Goal: Contribute content: Contribute content

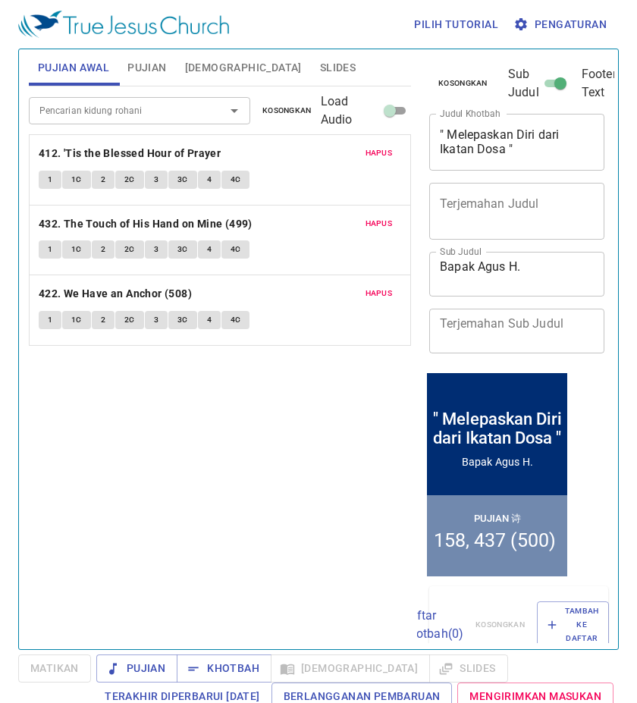
click at [526, 485] on div at bounding box center [497, 486] width 140 height 16
click at [577, 26] on span "Pengaturan" at bounding box center [562, 24] width 90 height 19
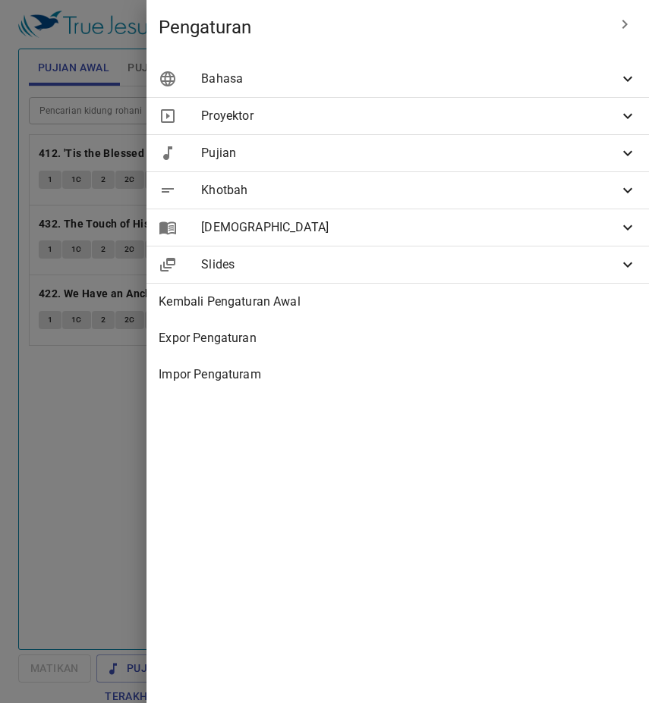
click at [360, 182] on span "Khotbah" at bounding box center [409, 190] width 417 height 18
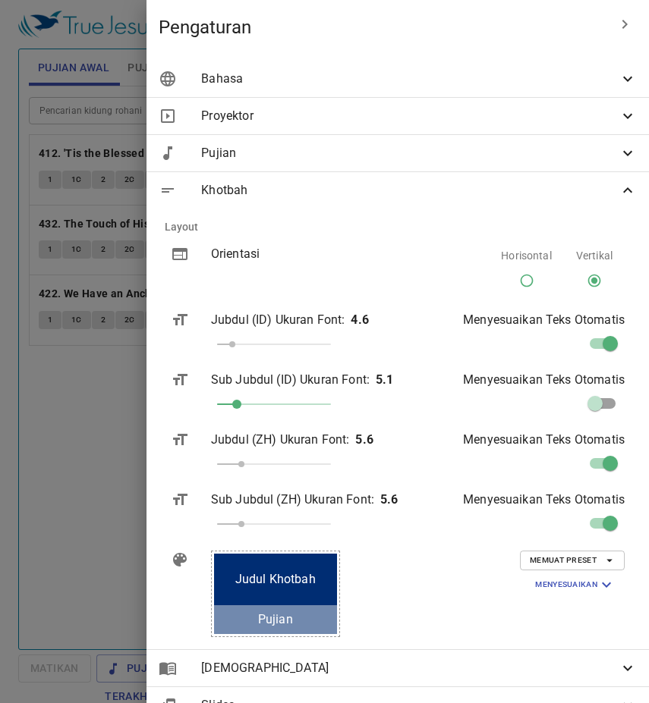
click at [602, 558] on icon "button" at bounding box center [609, 561] width 14 height 14
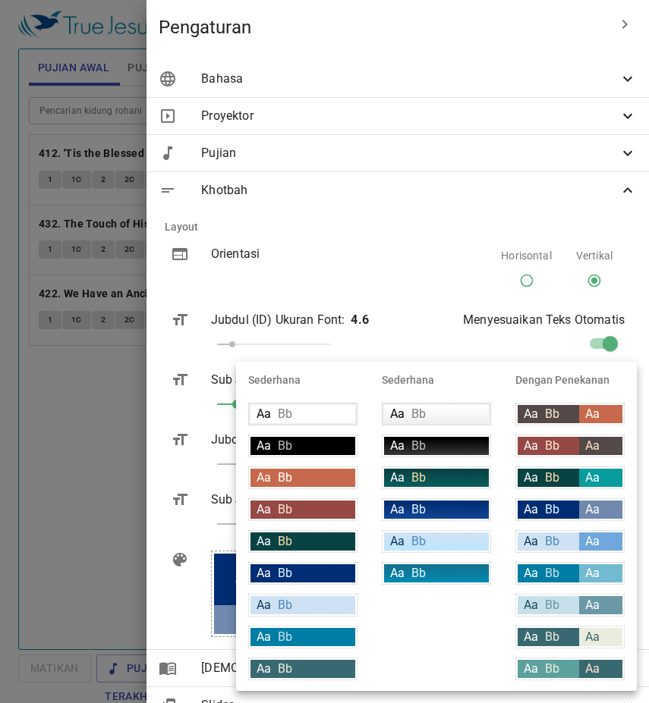
click at [548, 342] on div at bounding box center [324, 351] width 649 height 703
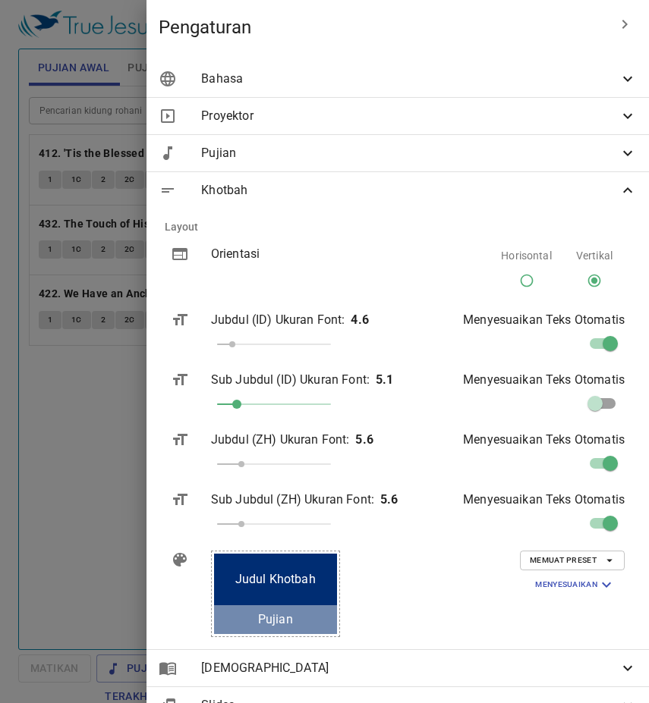
click at [123, 375] on div at bounding box center [324, 351] width 649 height 703
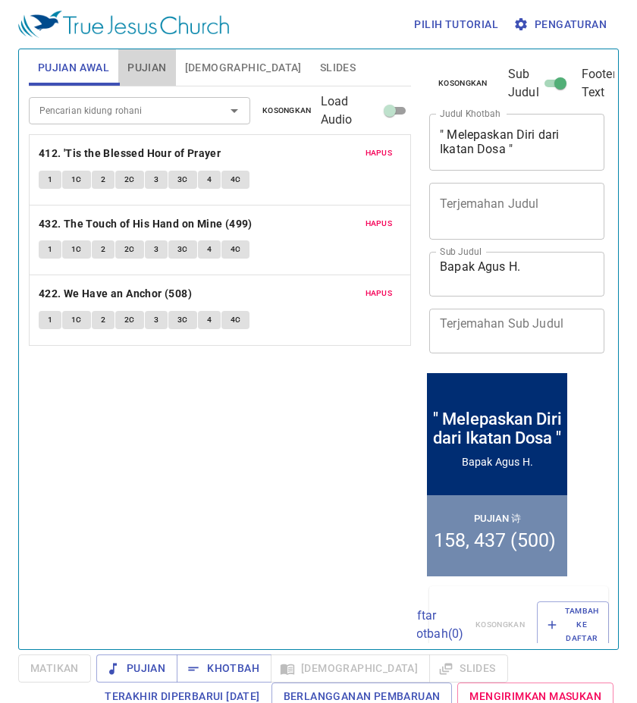
click at [143, 71] on span "Pujian" at bounding box center [146, 67] width 39 height 19
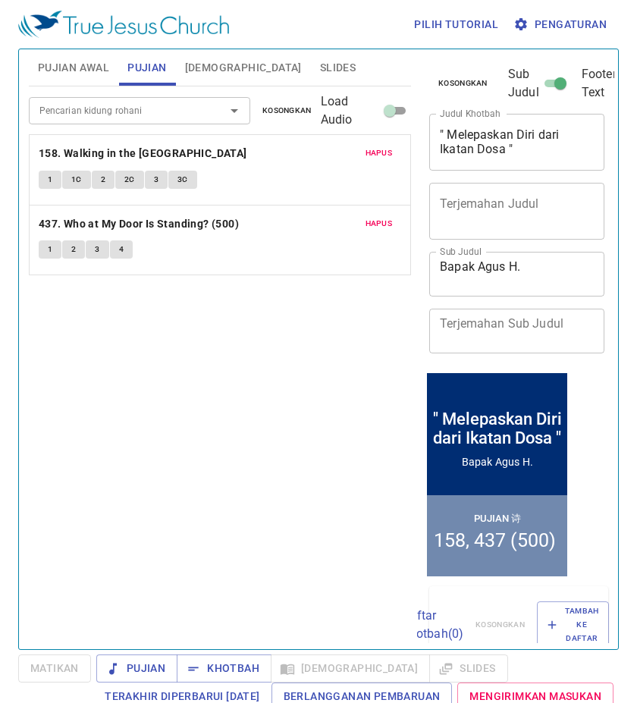
click at [209, 61] on span "[DEMOGRAPHIC_DATA]" at bounding box center [243, 67] width 117 height 19
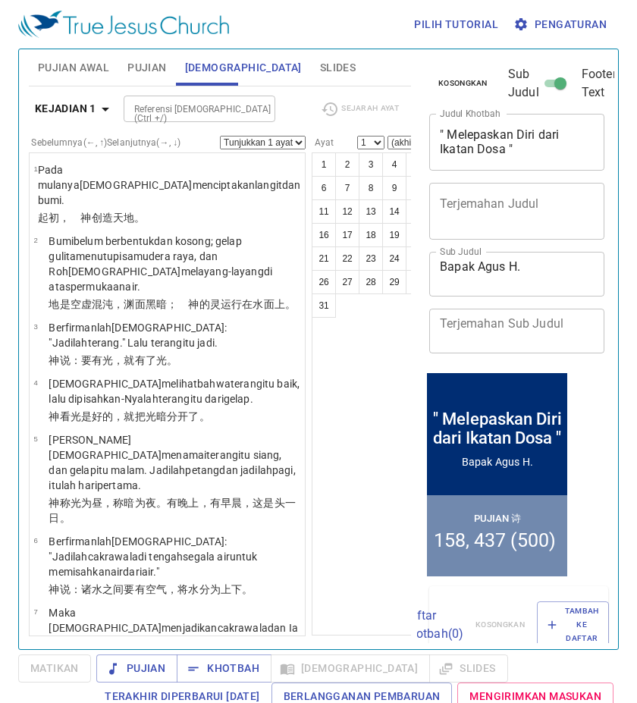
click at [311, 79] on button "Slides" at bounding box center [338, 67] width 54 height 36
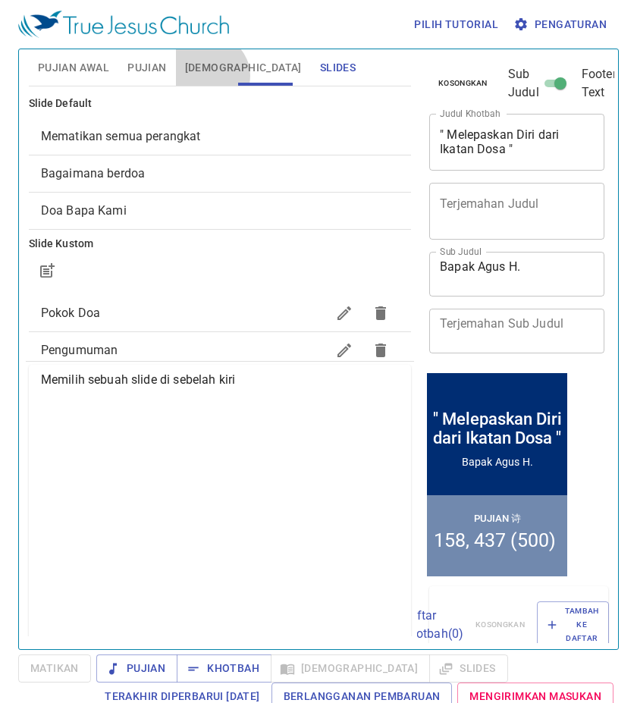
click at [208, 76] on span "[DEMOGRAPHIC_DATA]" at bounding box center [243, 67] width 117 height 19
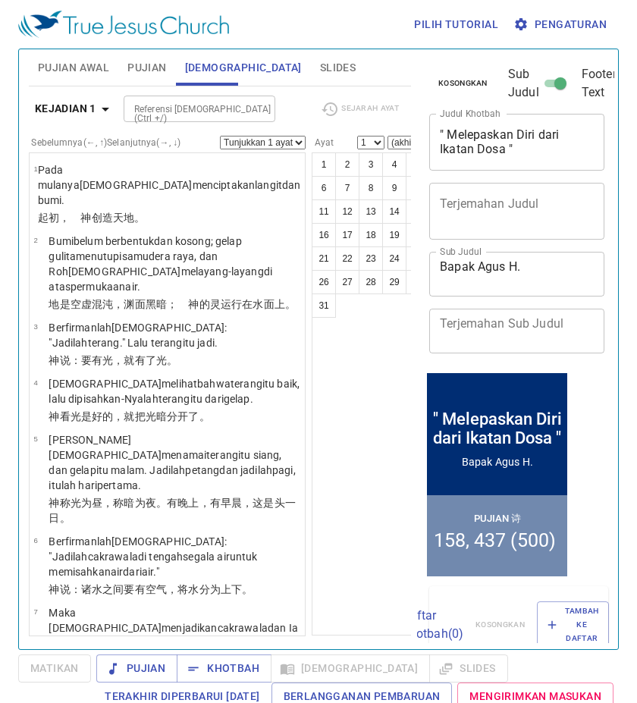
click at [137, 68] on span "Pujian" at bounding box center [146, 67] width 39 height 19
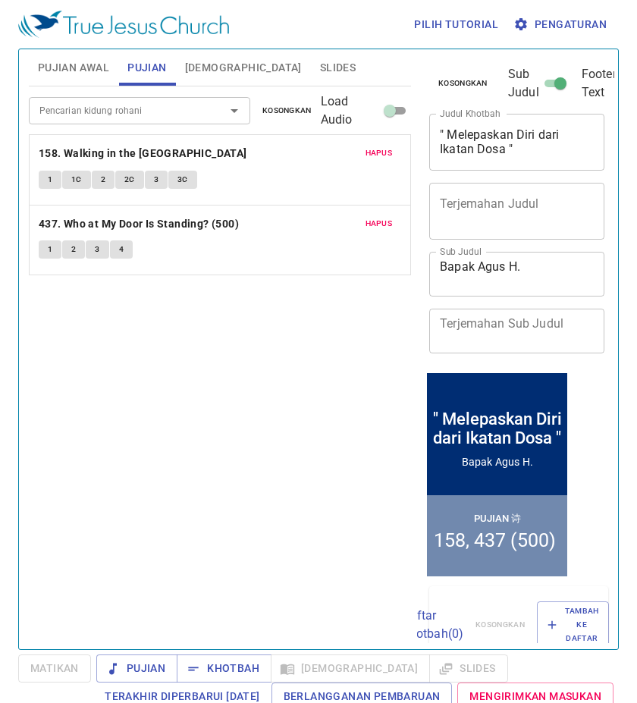
click at [87, 71] on span "Pujian Awal" at bounding box center [73, 67] width 71 height 19
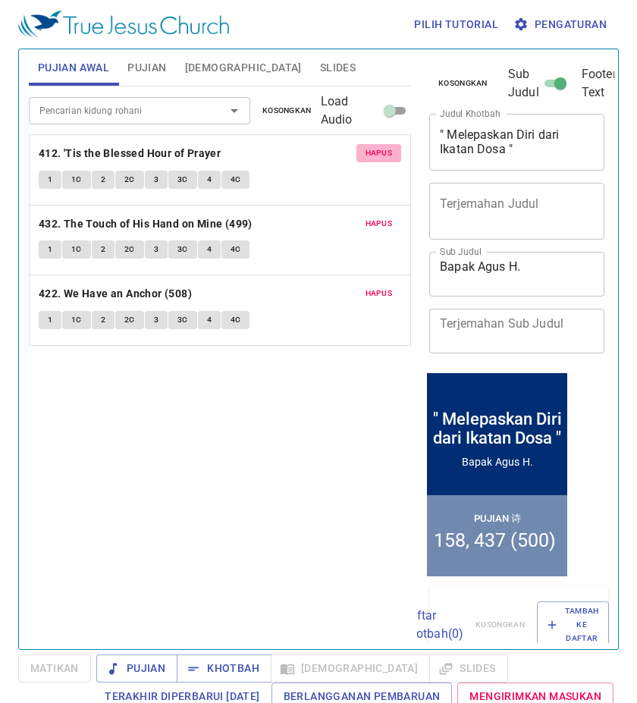
click at [377, 157] on span "Hapus" at bounding box center [379, 153] width 27 height 14
click at [377, 217] on span "Hapus" at bounding box center [379, 224] width 27 height 14
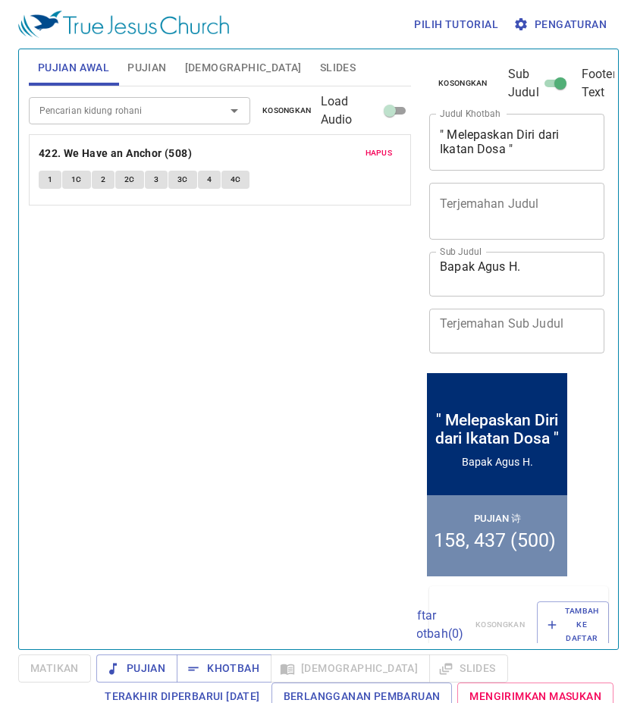
click at [377, 157] on span "Hapus" at bounding box center [379, 153] width 27 height 14
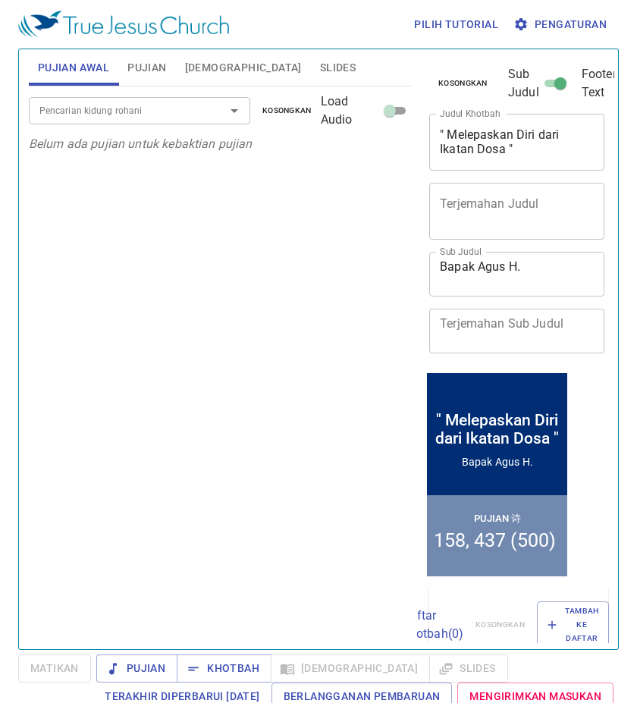
click at [241, 103] on icon "Open" at bounding box center [234, 111] width 18 height 18
drag, startPoint x: 448, startPoint y: 133, endPoint x: 502, endPoint y: 152, distance: 57.1
click at [502, 152] on textarea "" Melepaskan Diri dari Ikatan Dosa "" at bounding box center [517, 141] width 154 height 29
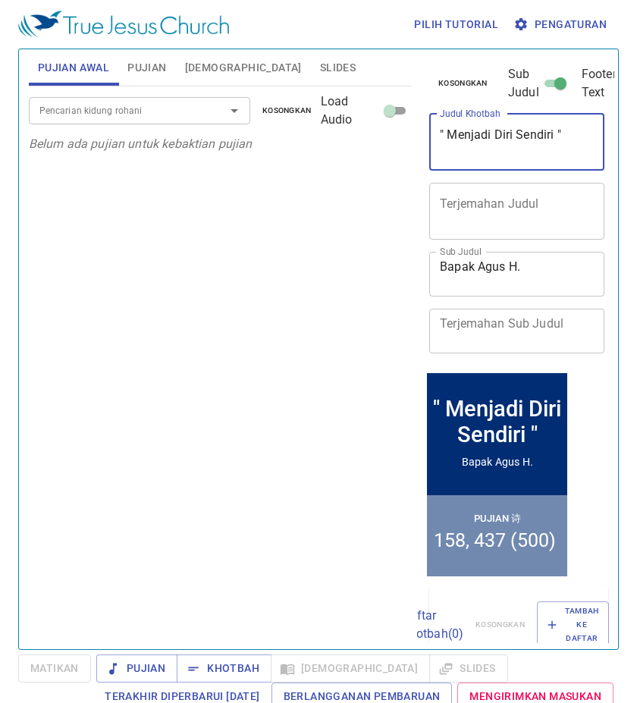
type textarea "" Menjadi Diri Sendiri ""
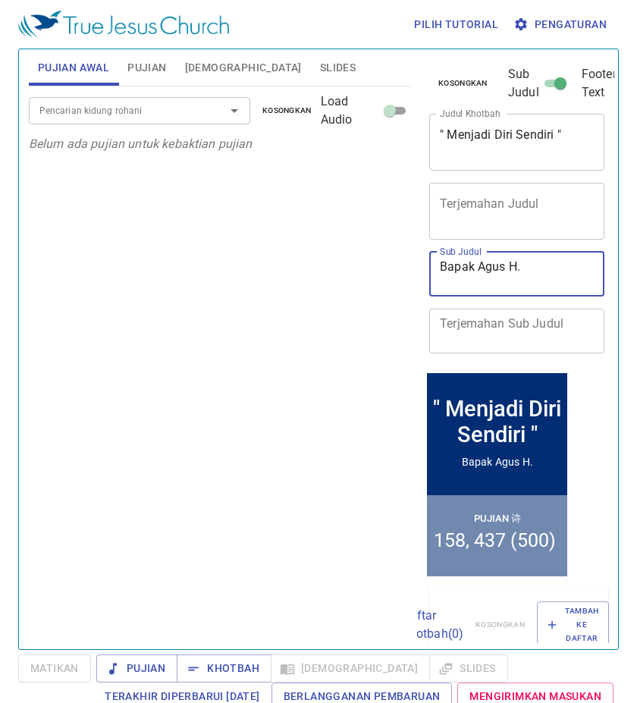
drag, startPoint x: 443, startPoint y: 265, endPoint x: 559, endPoint y: 272, distance: 116.2
click at [559, 272] on textarea "Bapak Agus H." at bounding box center [517, 273] width 154 height 29
type textarea "Ibu Asih"
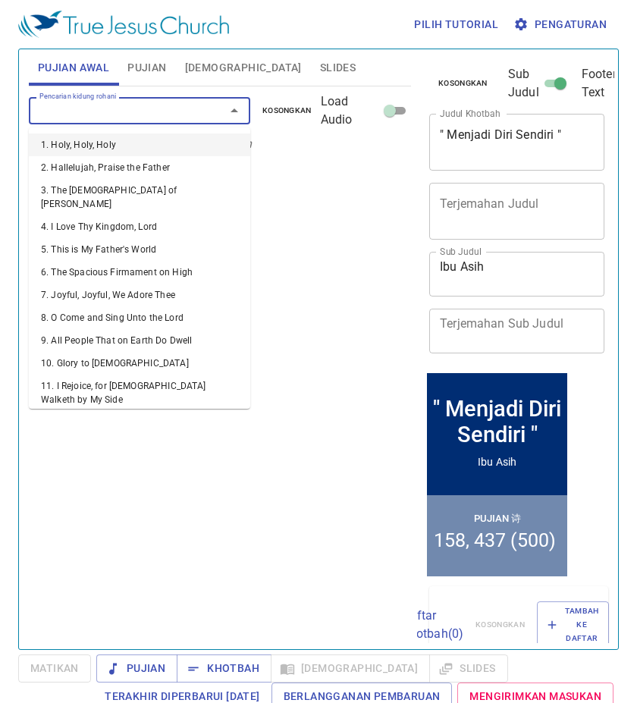
click at [130, 108] on input "Pencarian kidung rohani" at bounding box center [117, 110] width 168 height 17
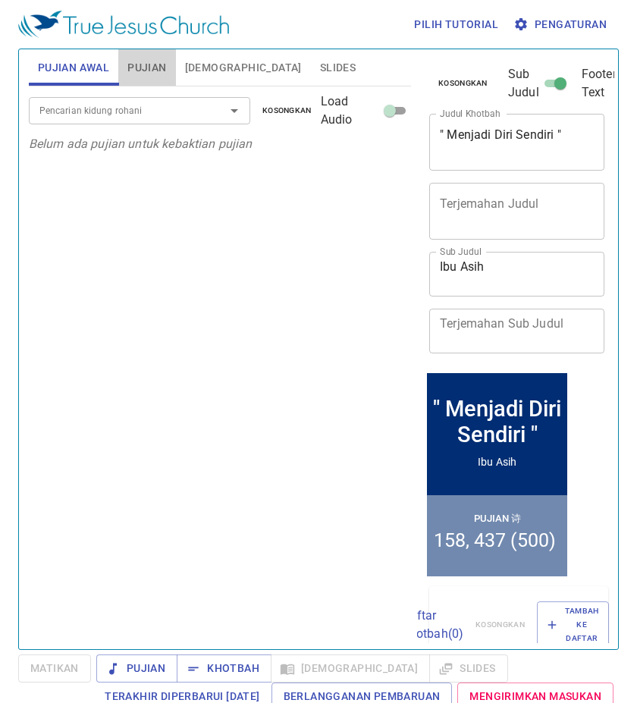
click at [146, 83] on button "Pujian" at bounding box center [146, 67] width 57 height 36
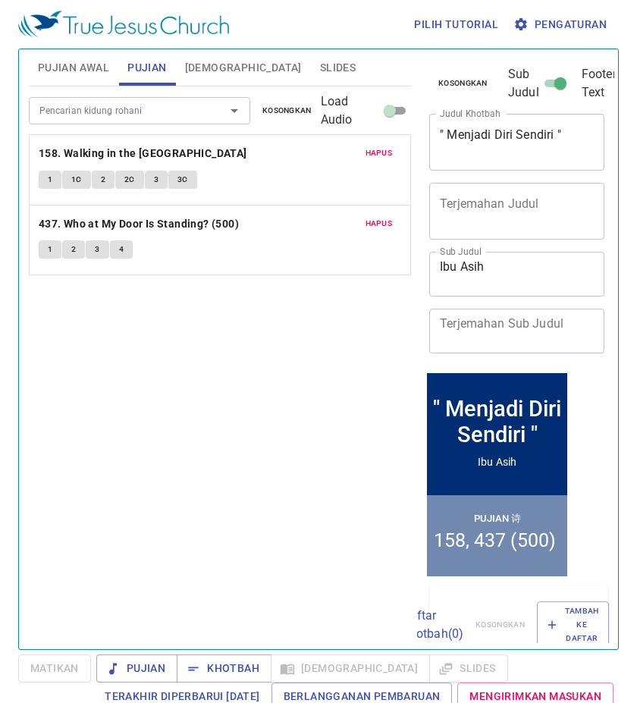
click at [282, 109] on span "Kosongkan" at bounding box center [286, 111] width 49 height 14
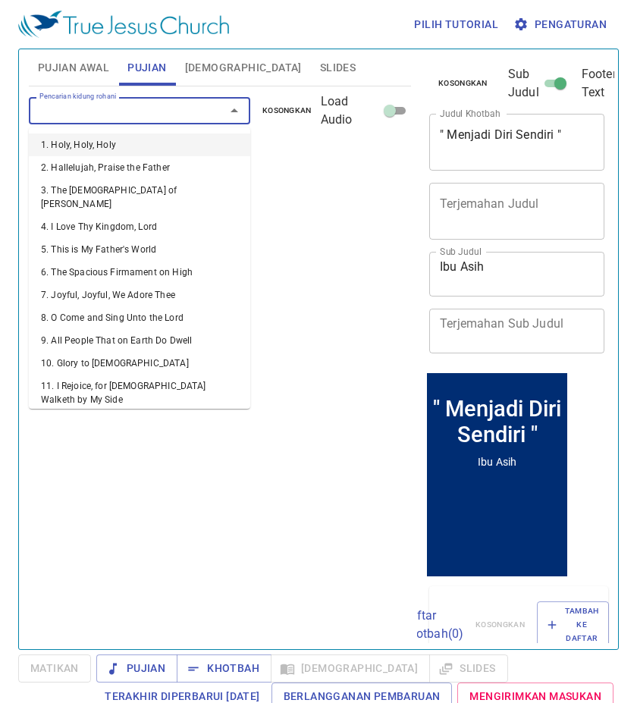
click at [171, 118] on input "Pencarian kidung rohani" at bounding box center [117, 110] width 168 height 17
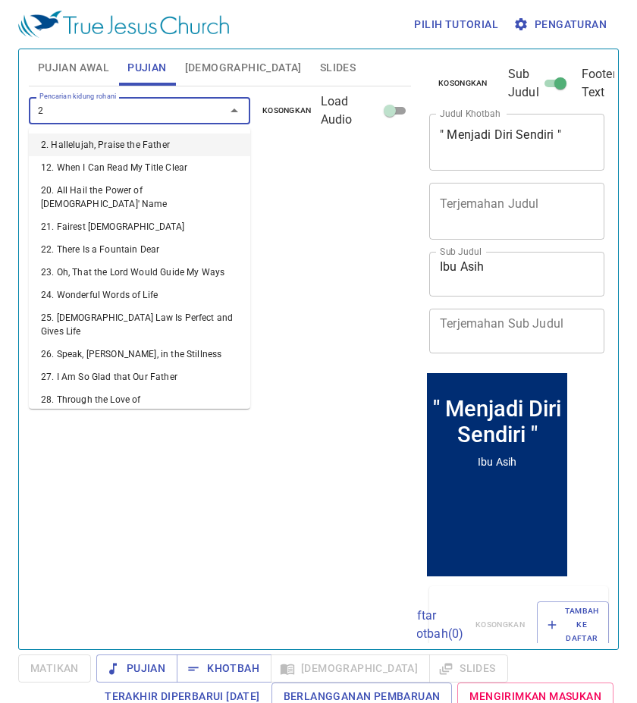
type input "26"
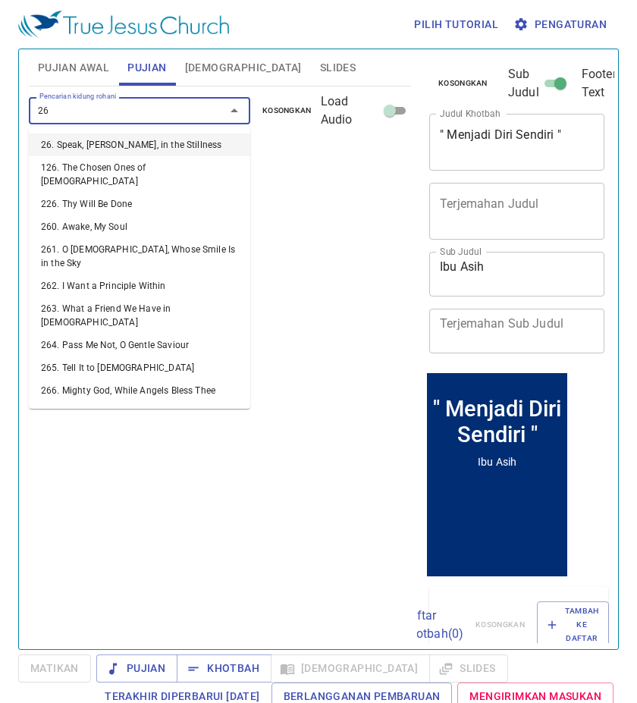
click at [213, 147] on li "26. Speak, [PERSON_NAME], in the Stillness" at bounding box center [139, 144] width 221 height 23
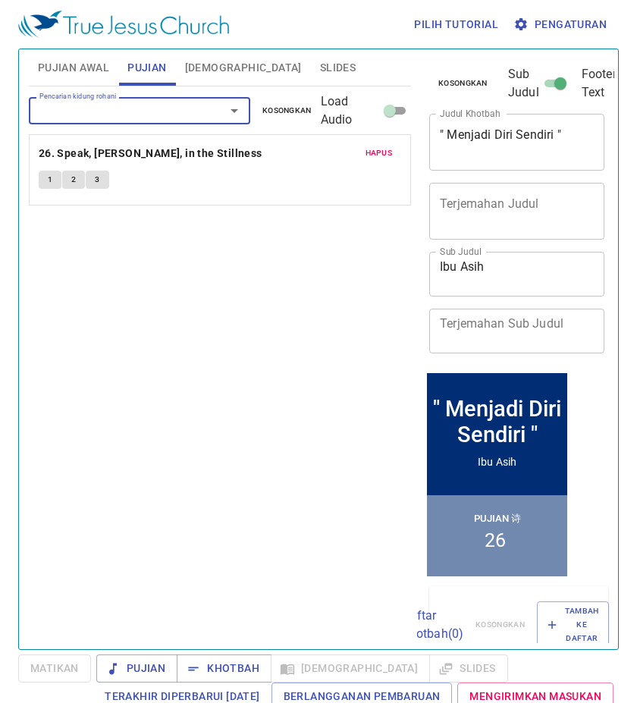
click at [192, 116] on input "Pencarian kidung rohani" at bounding box center [117, 110] width 168 height 17
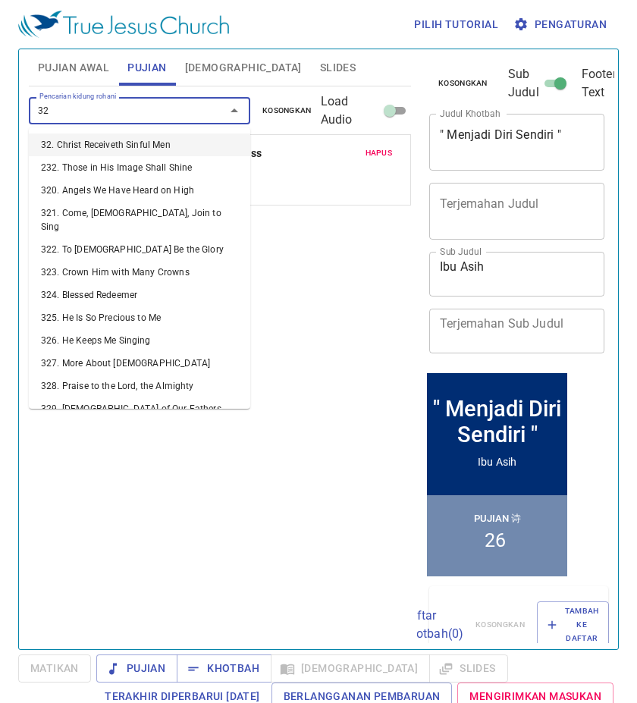
type input "327"
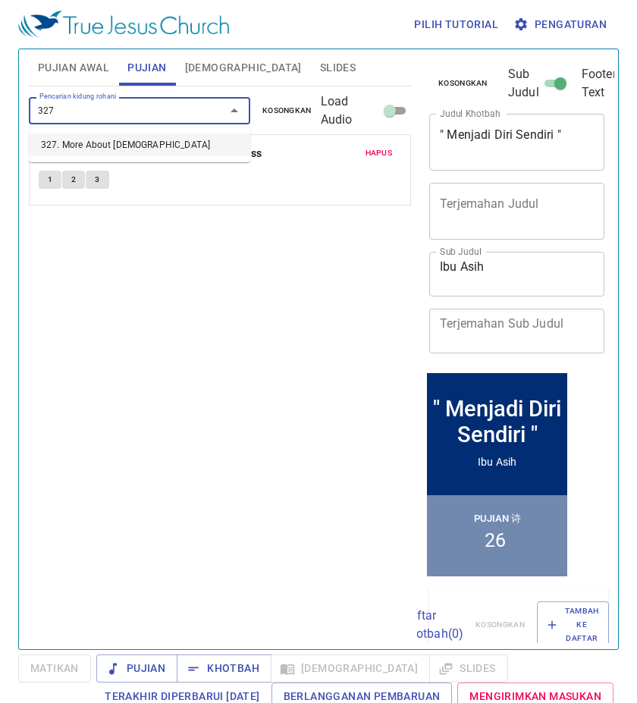
click at [207, 142] on li "327. More About [DEMOGRAPHIC_DATA]" at bounding box center [139, 144] width 221 height 23
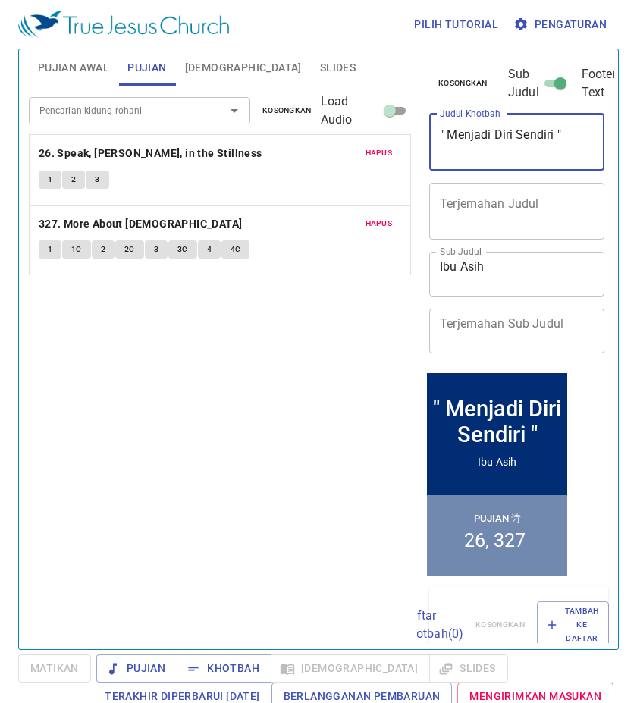
drag, startPoint x: 448, startPoint y: 132, endPoint x: 554, endPoint y: 147, distance: 107.3
click at [554, 147] on textarea "" Menjadi Diri Sendiri "" at bounding box center [517, 141] width 154 height 29
click at [155, 664] on span "Pujian" at bounding box center [136, 668] width 57 height 19
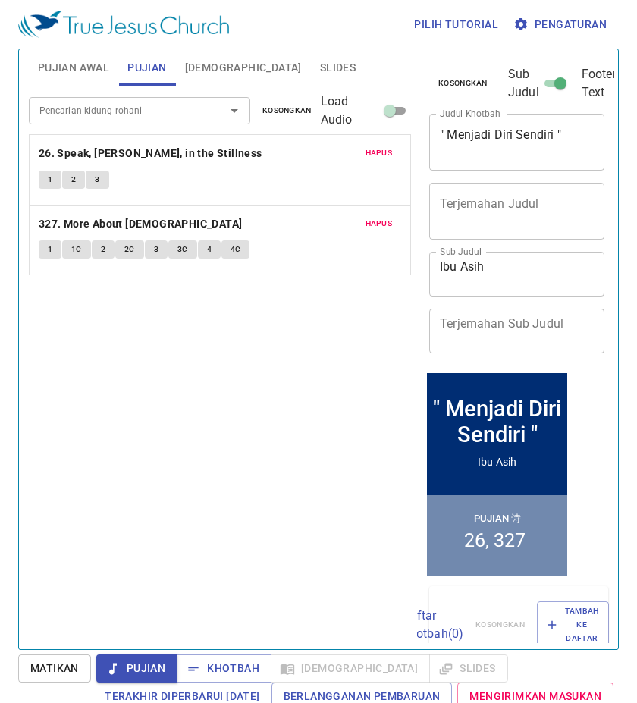
click at [80, 184] on button "2" at bounding box center [73, 180] width 23 height 18
click at [48, 171] on button "1" at bounding box center [50, 180] width 23 height 18
click at [71, 181] on button "2" at bounding box center [73, 180] width 23 height 18
click at [90, 183] on button "3" at bounding box center [97, 180] width 23 height 18
click at [320, 61] on span "Slides" at bounding box center [338, 67] width 36 height 19
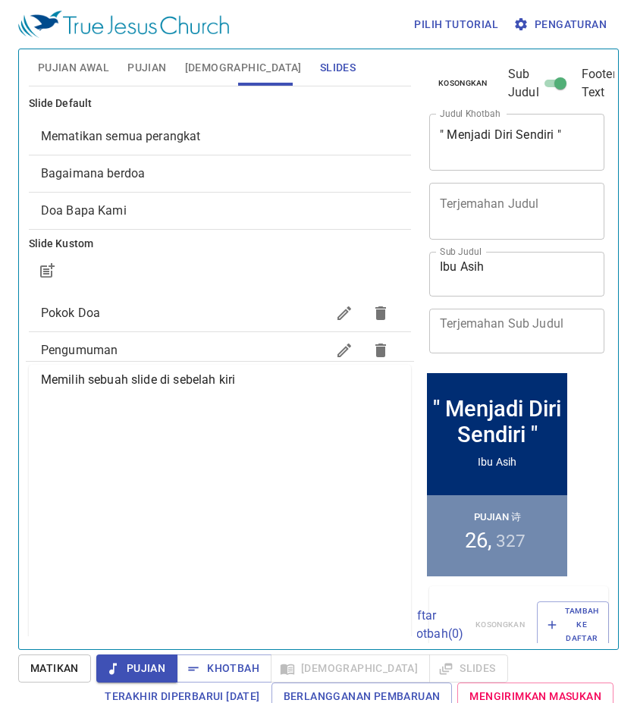
click at [289, 140] on span "Mematikan semua perangkat" at bounding box center [220, 136] width 358 height 18
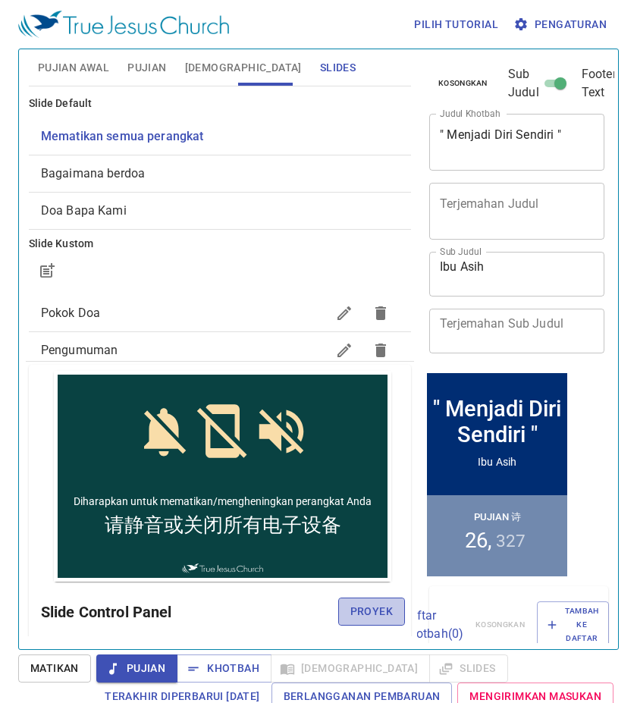
click at [376, 617] on span "Proyek" at bounding box center [371, 611] width 42 height 19
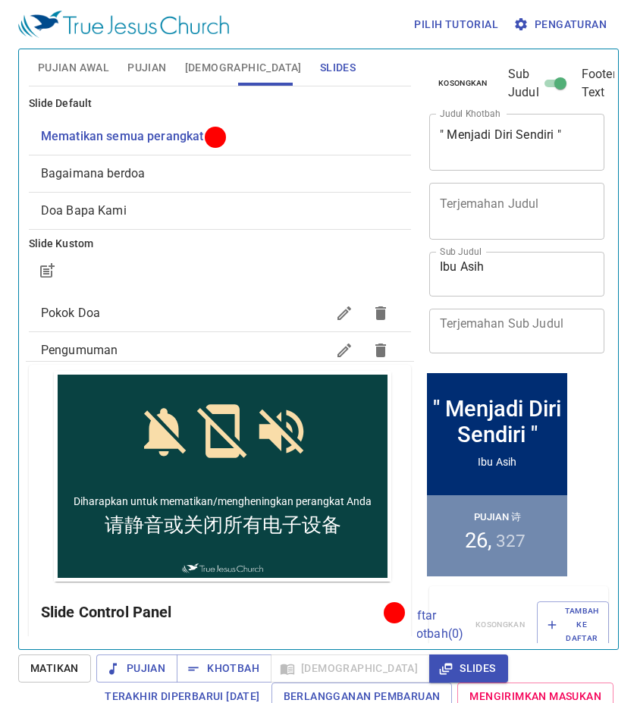
click at [146, 77] on span "Pujian" at bounding box center [146, 67] width 39 height 19
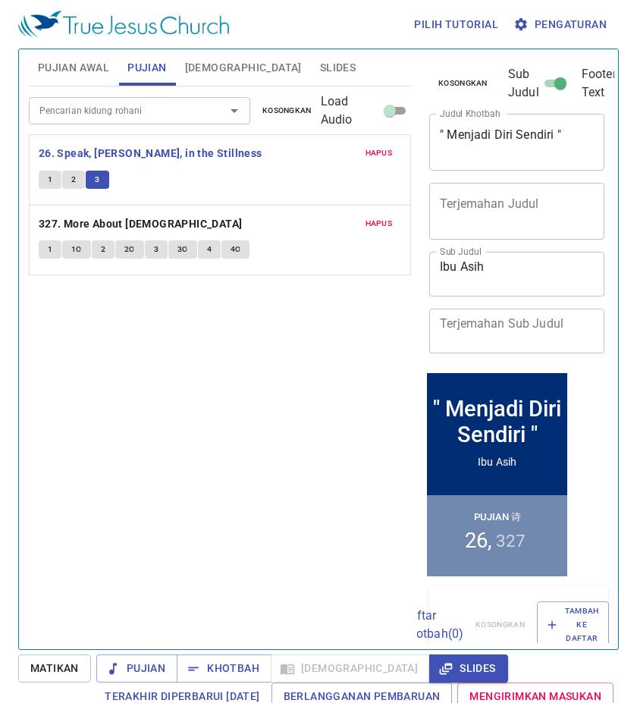
click at [292, 111] on span "Kosongkan" at bounding box center [286, 111] width 49 height 14
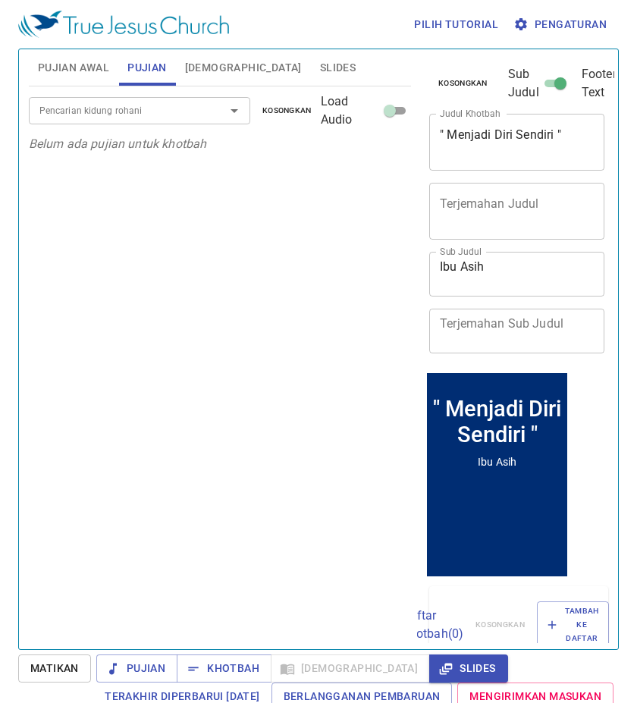
click at [203, 106] on div "Pencarian kidung rohani" at bounding box center [139, 110] width 221 height 27
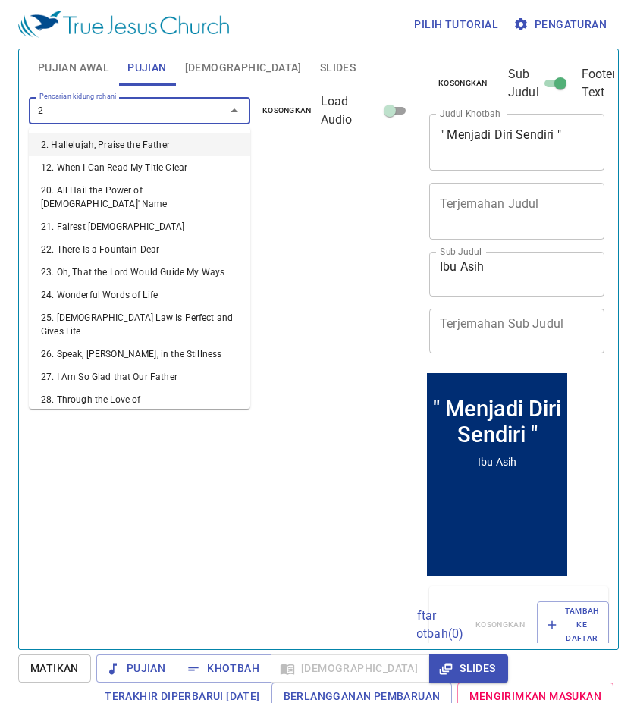
type input "26"
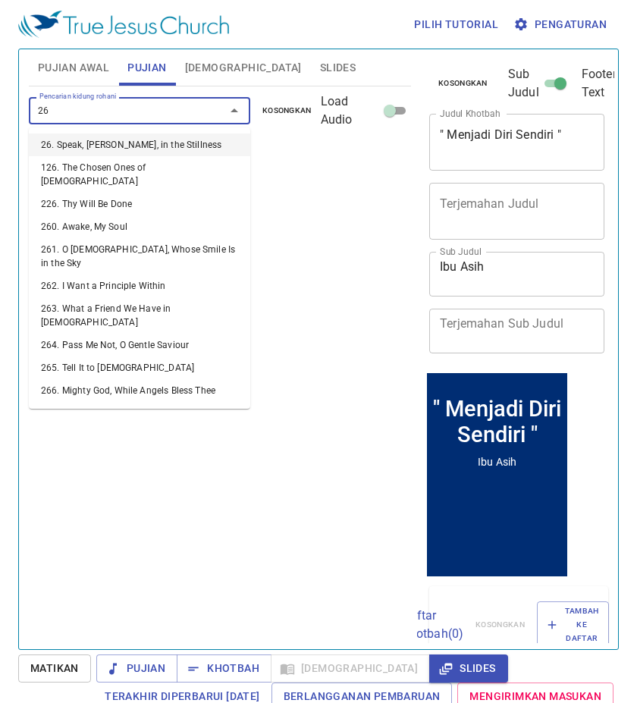
click at [162, 145] on li "26. Speak, [PERSON_NAME], in the Stillness" at bounding box center [139, 144] width 221 height 23
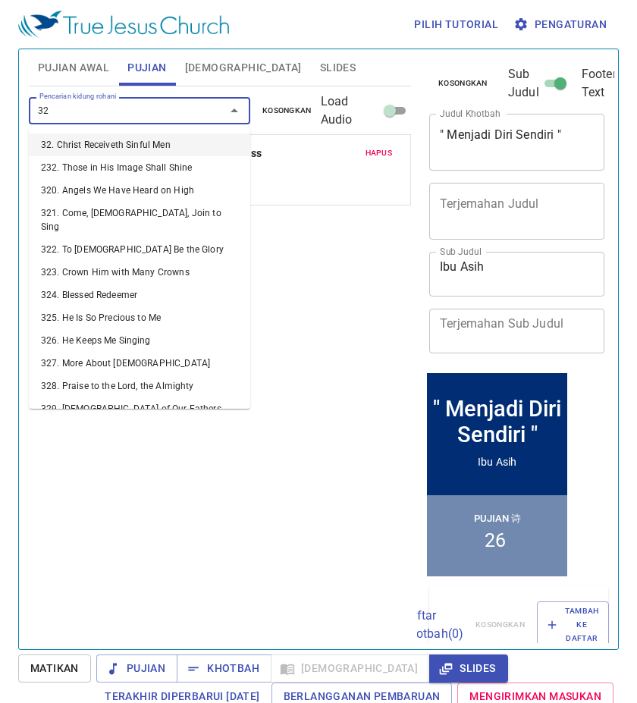
type input "327"
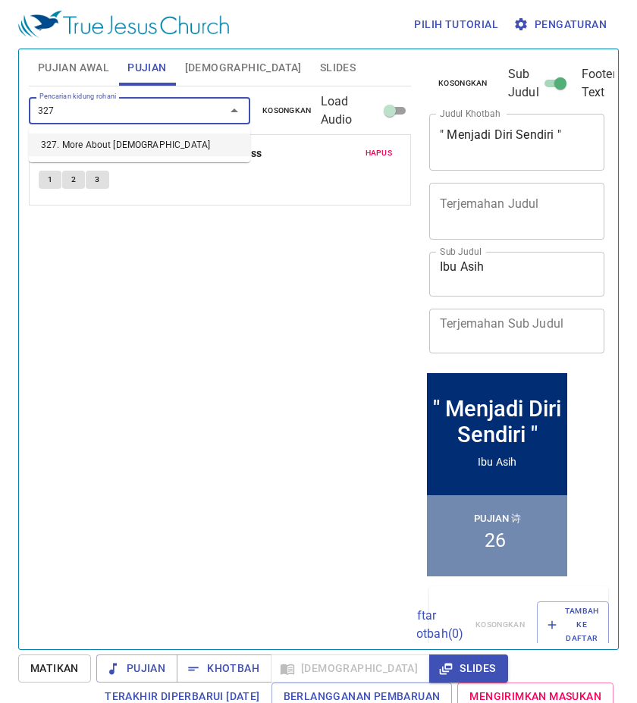
click at [184, 143] on li "327. More About [DEMOGRAPHIC_DATA]" at bounding box center [139, 144] width 221 height 23
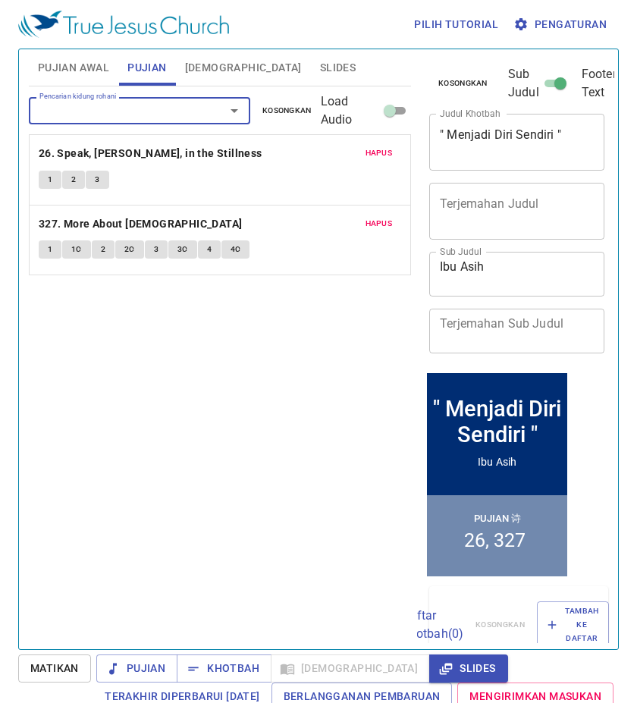
click at [58, 65] on span "Pujian Awal" at bounding box center [73, 67] width 71 height 19
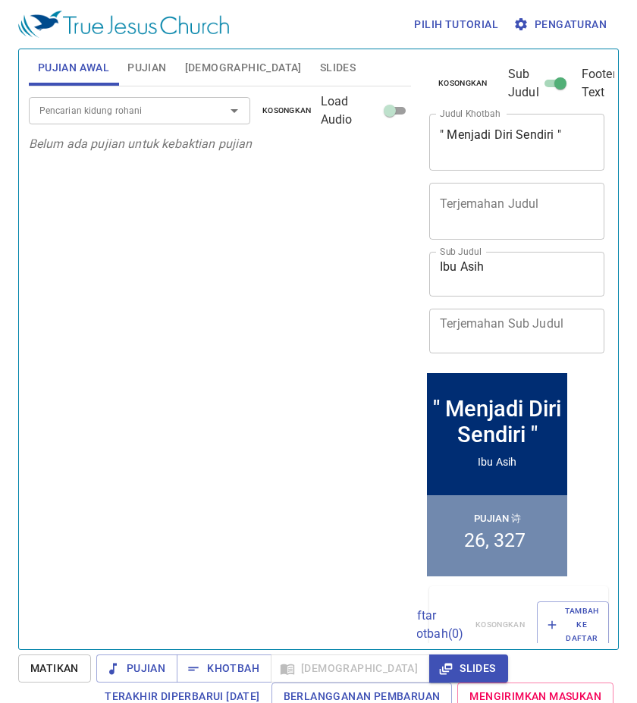
click at [150, 112] on input "Pencarian kidung rohani" at bounding box center [117, 110] width 168 height 17
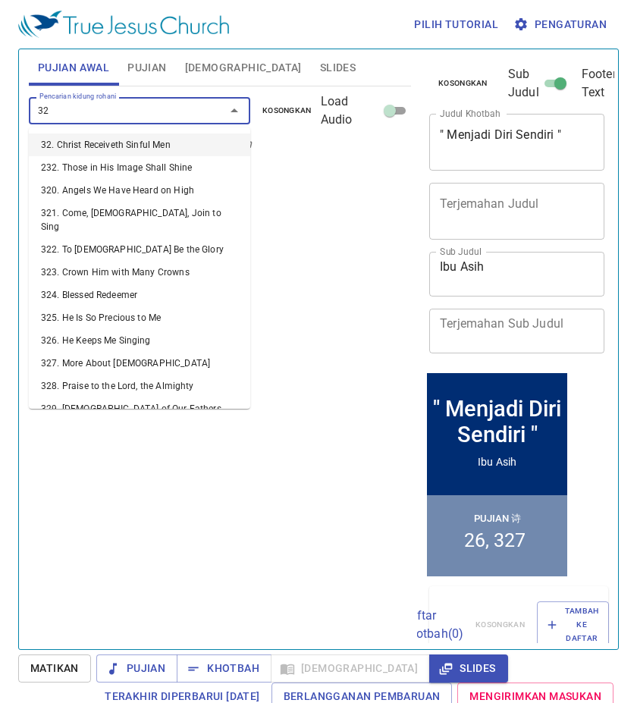
type input "327"
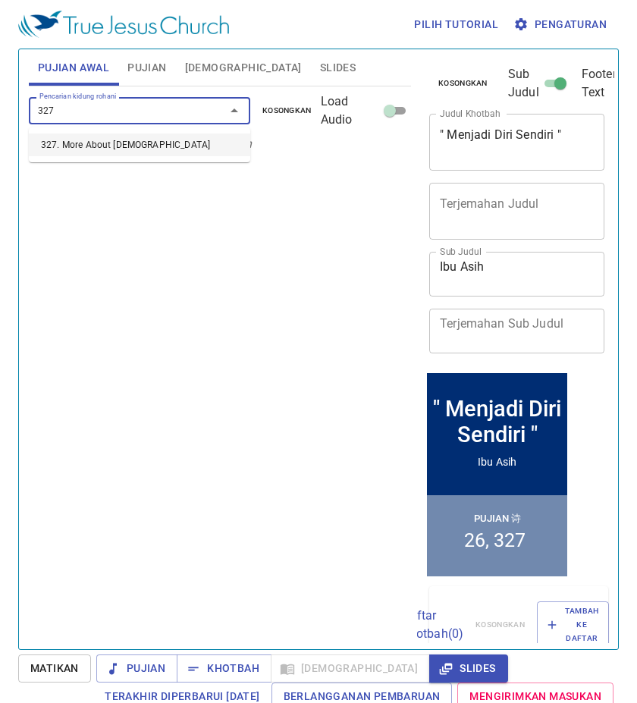
click at [156, 147] on li "327. More About [DEMOGRAPHIC_DATA]" at bounding box center [139, 144] width 221 height 23
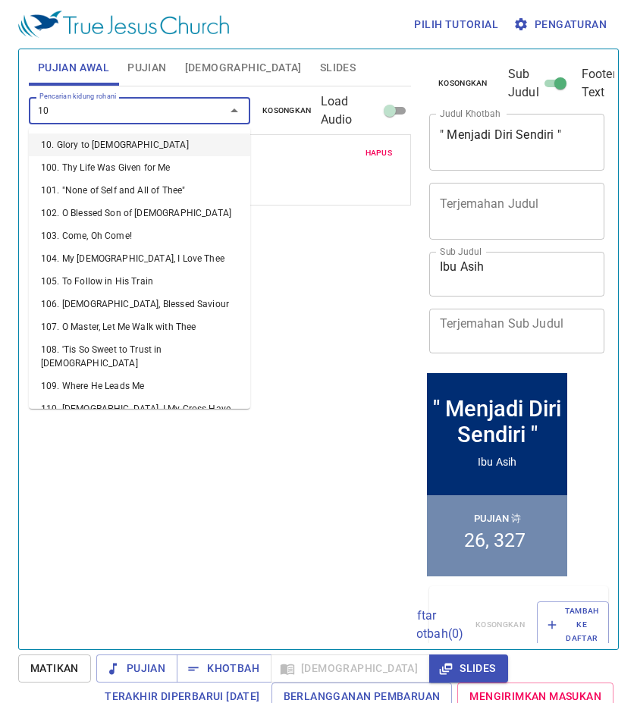
type input "108"
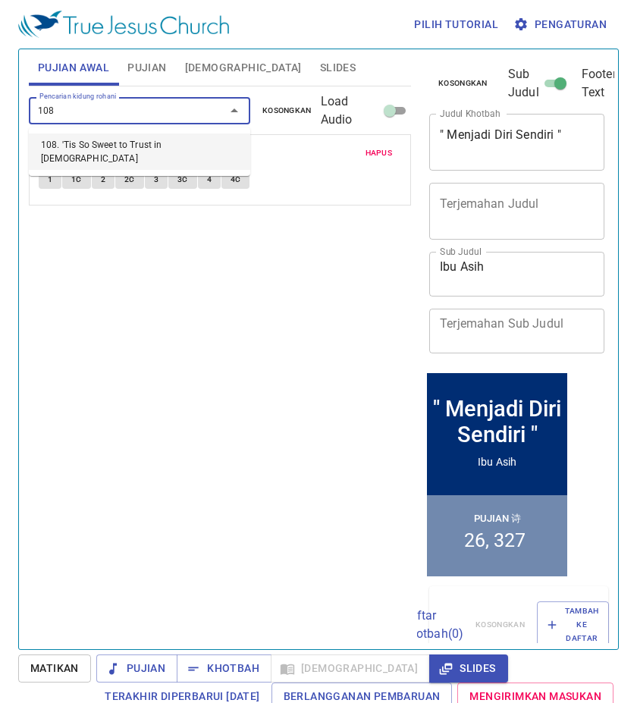
click at [152, 143] on li "108. 'Tis So Sweet to Trust in [DEMOGRAPHIC_DATA]" at bounding box center [139, 151] width 221 height 36
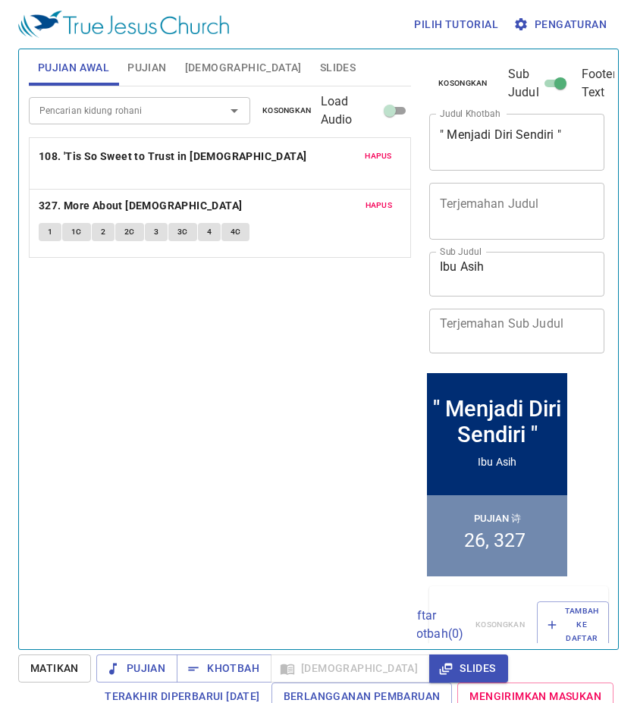
drag, startPoint x: 269, startPoint y: 221, endPoint x: 278, endPoint y: 140, distance: 81.6
click at [278, 140] on div "Hapus 327. More About Jesus 1 1c 2 2c 3 3c 4 4c Hapus 108. 'Tis So Sweet to Tru…" at bounding box center [220, 204] width 382 height 141
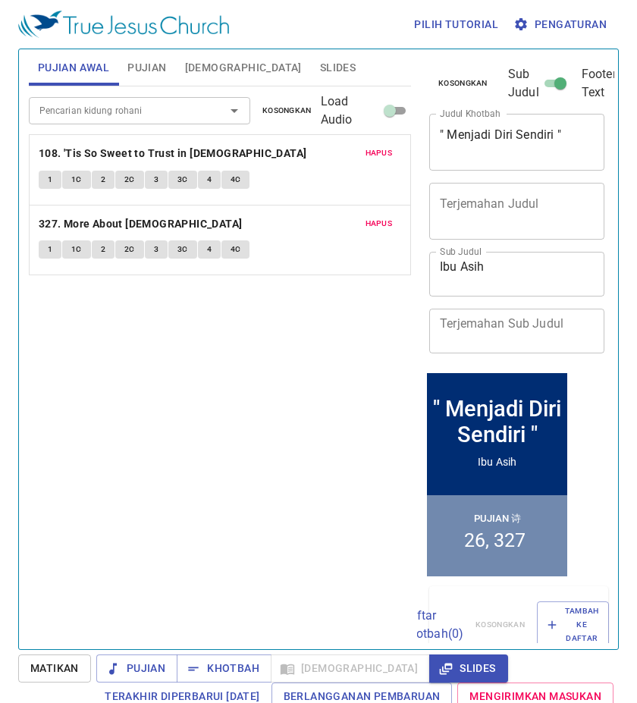
click at [160, 116] on input "Pencarian kidung rohani" at bounding box center [117, 110] width 168 height 17
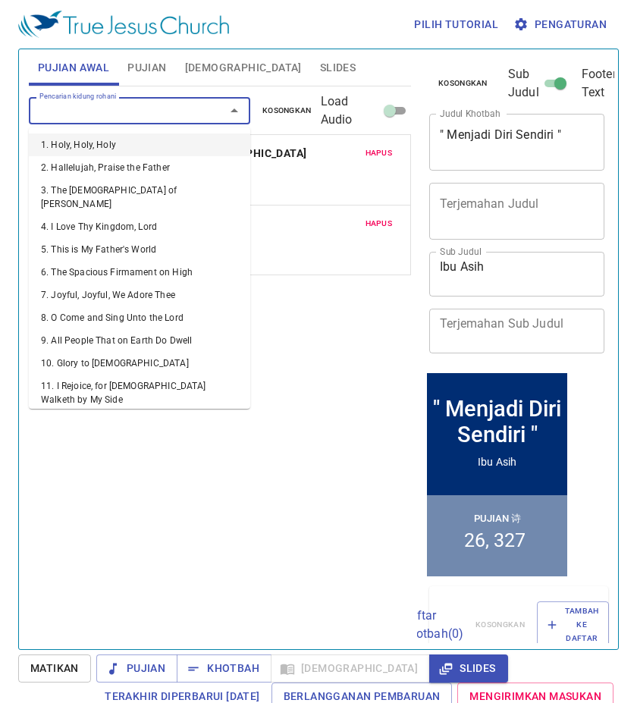
type input "3"
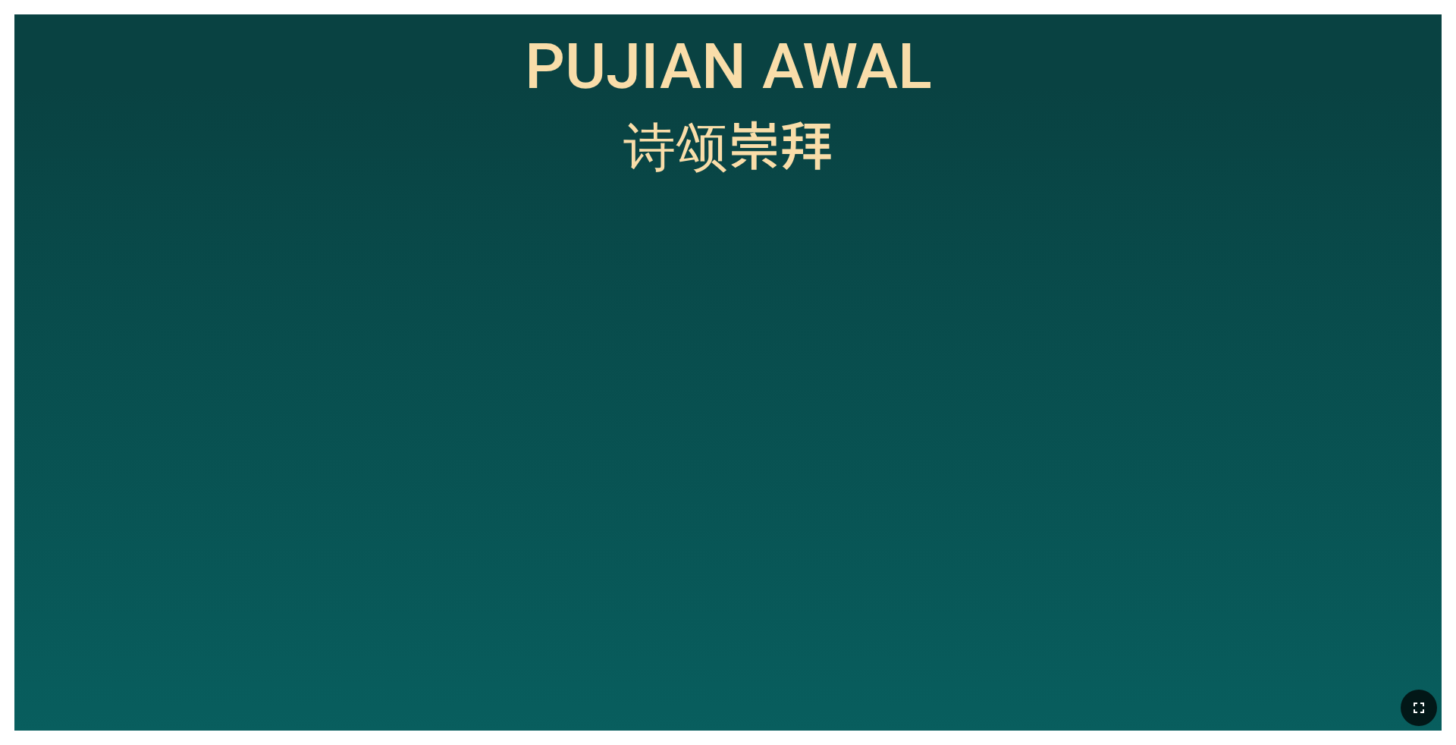
click at [1418, 717] on icon "button" at bounding box center [1419, 708] width 18 height 18
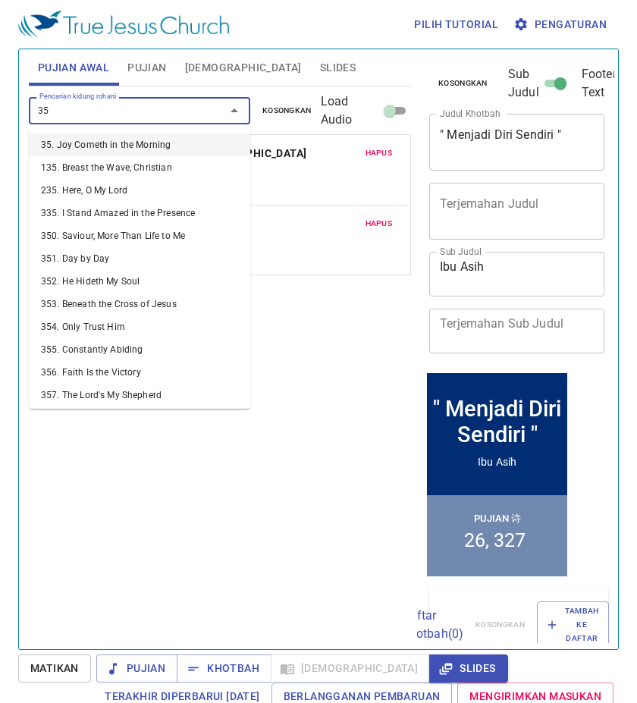
type input "358"
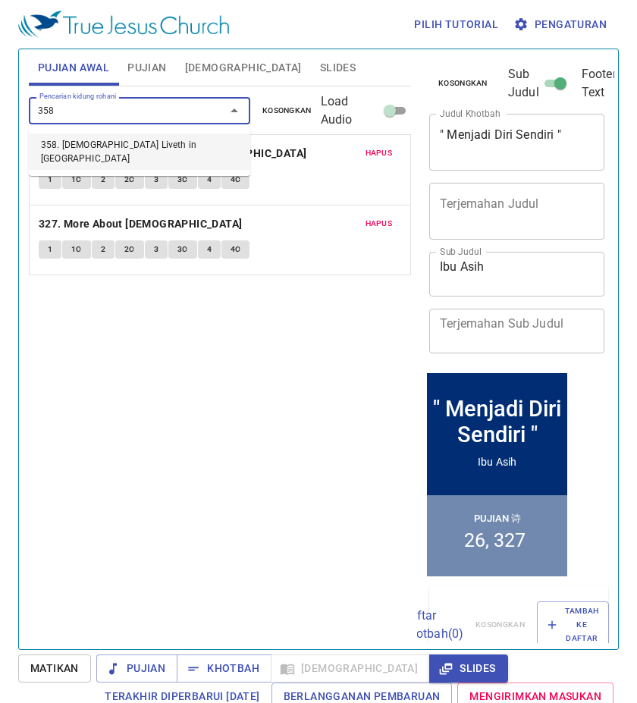
click at [167, 137] on li "358. [DEMOGRAPHIC_DATA] Liveth in [GEOGRAPHIC_DATA]" at bounding box center [139, 151] width 221 height 36
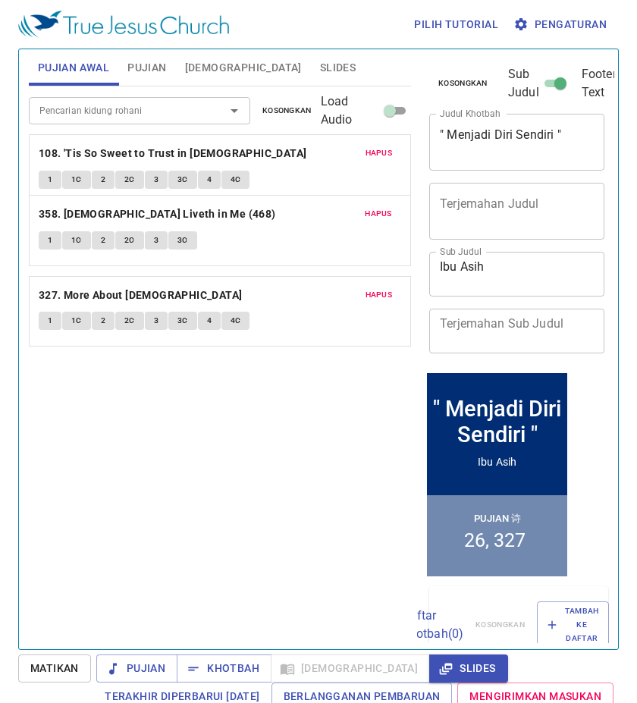
drag, startPoint x: 225, startPoint y: 306, endPoint x: 252, endPoint y: 226, distance: 84.7
click at [252, 226] on div "Hapus 108. 'Tis So Sweet to Trust in Jesus 1 1C 2 2C 3 3C 4 4C Hapus 327. More …" at bounding box center [220, 240] width 382 height 212
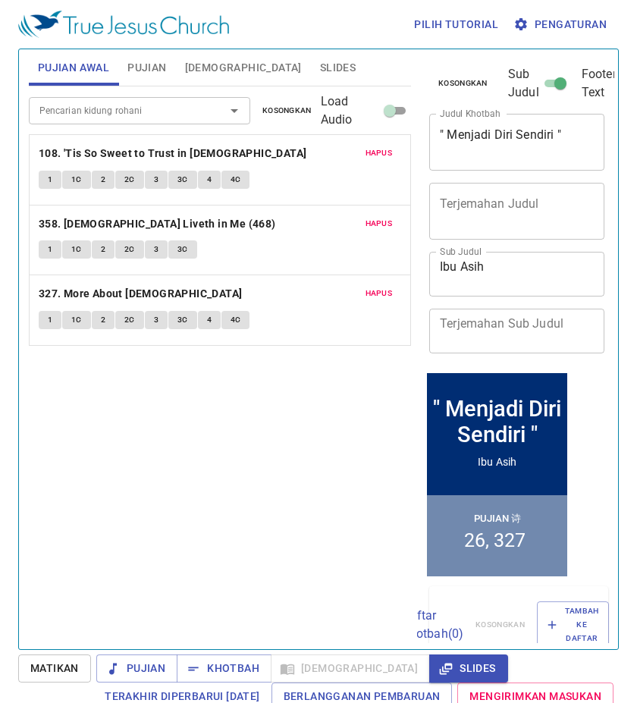
click at [133, 108] on input "Pencarian kidung rohani" at bounding box center [117, 110] width 168 height 17
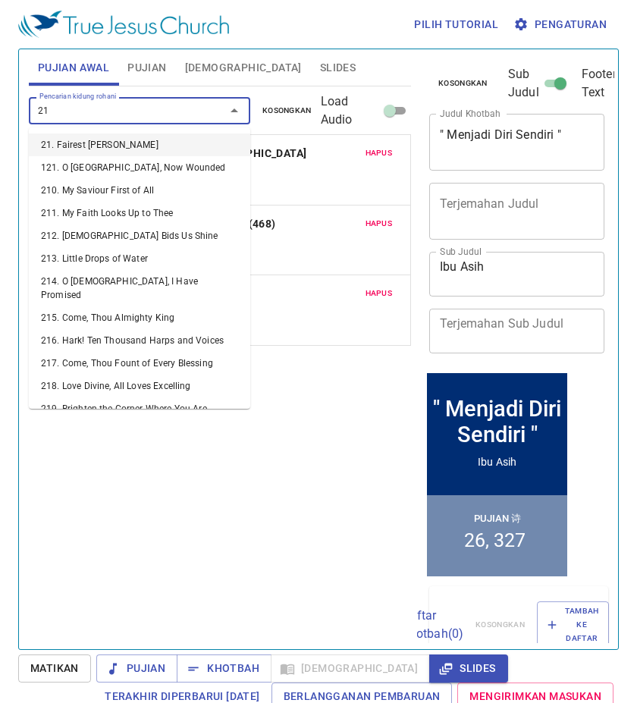
type input "218"
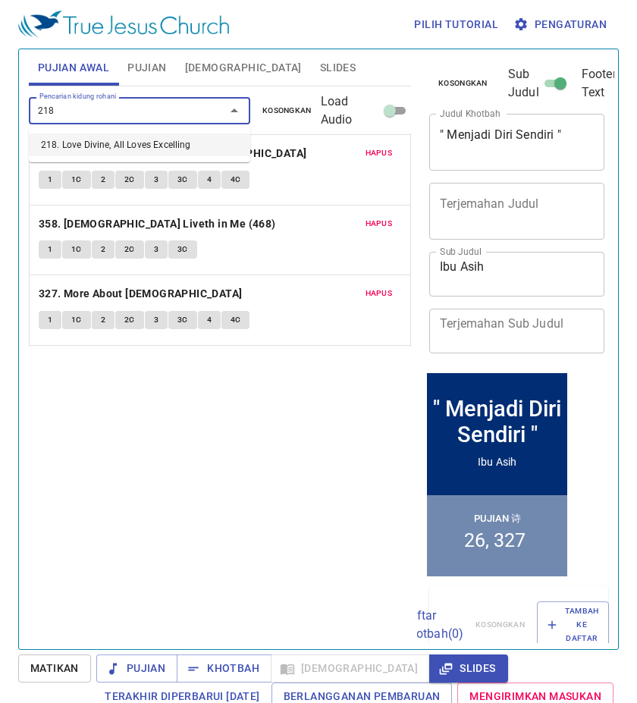
click at [145, 146] on li "218. Love Divine, All Loves Excelling" at bounding box center [139, 144] width 221 height 23
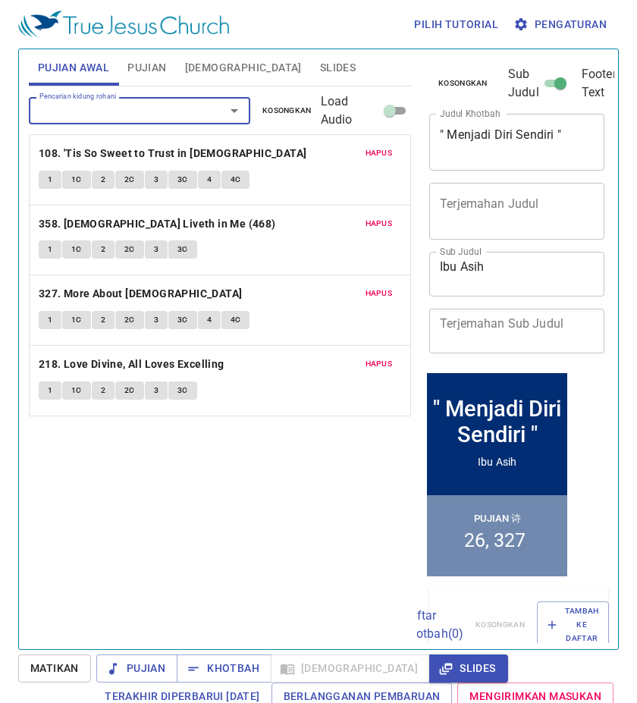
click at [385, 293] on span "Hapus" at bounding box center [379, 294] width 27 height 14
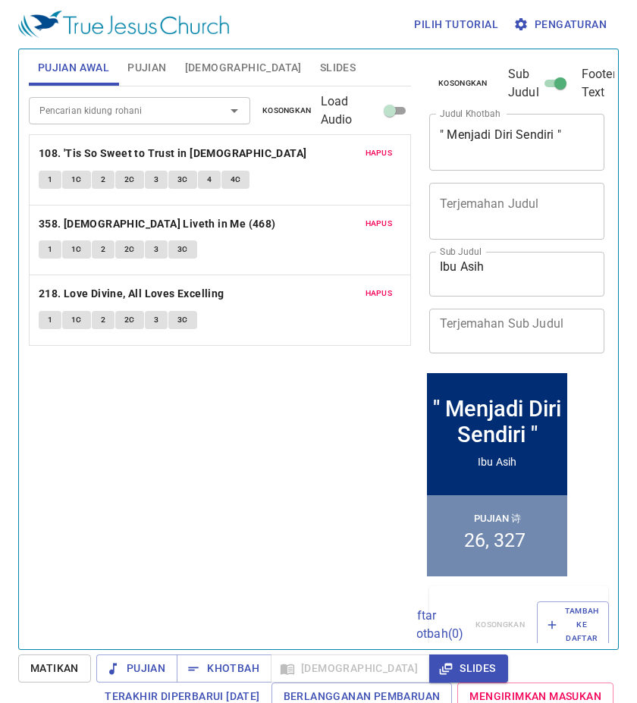
click at [320, 71] on span "Slides" at bounding box center [338, 67] width 36 height 19
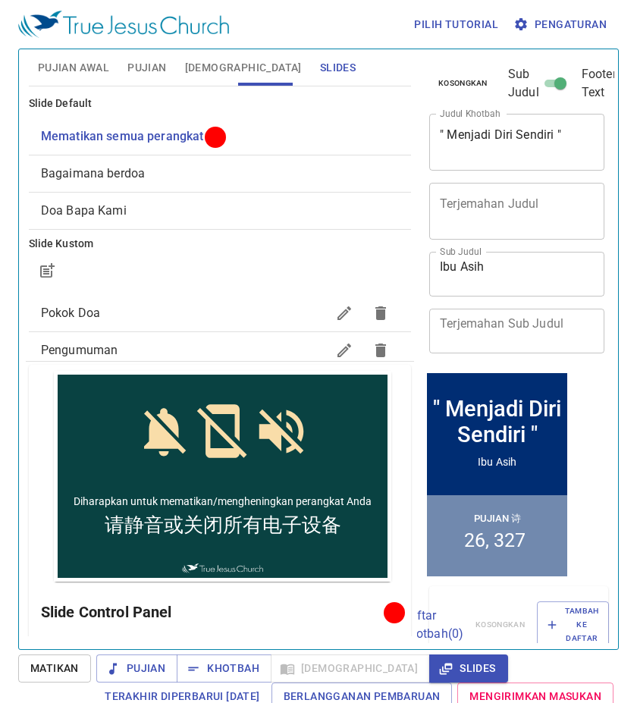
click at [103, 68] on span "Pujian Awal" at bounding box center [73, 67] width 71 height 19
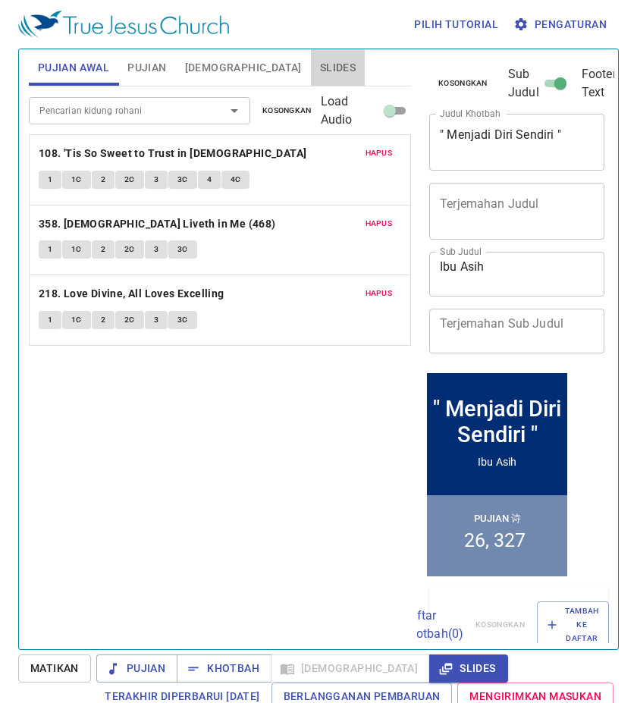
click at [320, 68] on span "Slides" at bounding box center [338, 67] width 36 height 19
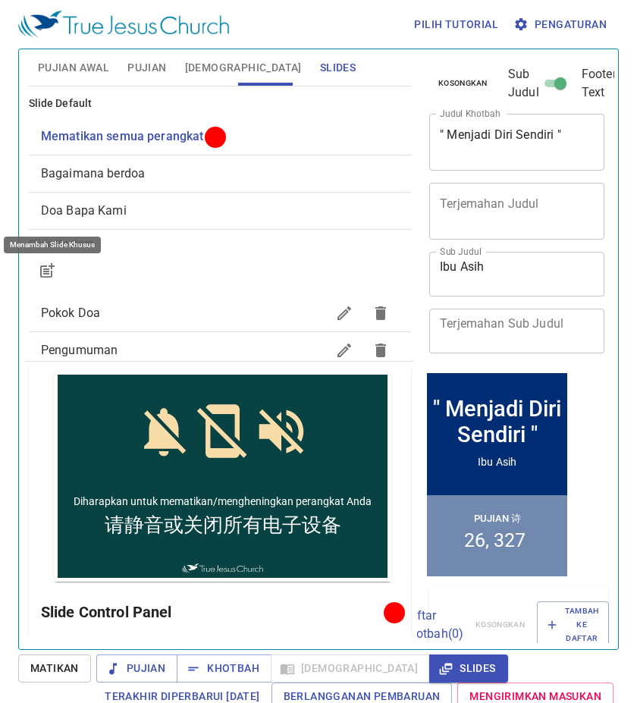
click at [46, 269] on icon "button" at bounding box center [48, 268] width 11 height 11
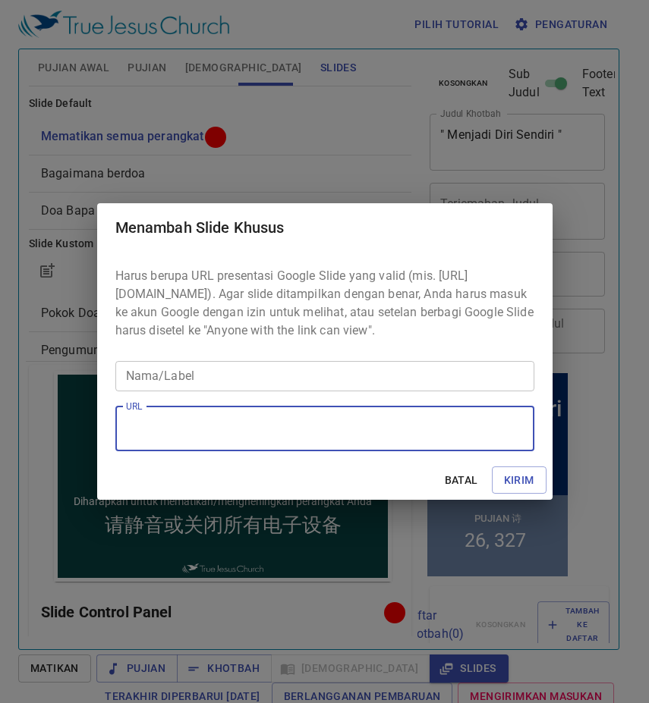
click at [243, 435] on textarea "URL" at bounding box center [324, 428] width 397 height 29
paste textarea "Menjadi Diri Sendiri"
drag, startPoint x: 231, startPoint y: 424, endPoint x: 0, endPoint y: 431, distance: 230.7
click at [0, 431] on div "Menambah Slide Khusus Harus berupa URL presentasi Google Slide yang valid (mis.…" at bounding box center [324, 351] width 649 height 703
paste textarea "https://docs.google.com/presentation/d/15d_qkIiTfVttjh4o9vL81TsE0eWYK9ge/edit?s…"
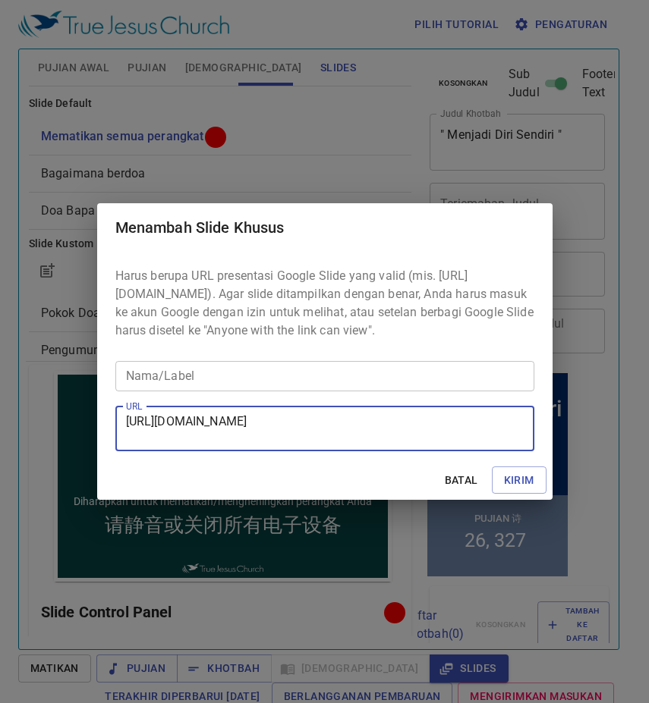
type textarea "https://docs.google.com/presentation/d/15d_qkIiTfVttjh4o9vL81TsE0eWYK9ge/edit?s…"
click at [366, 385] on input "Nama/Label" at bounding box center [324, 376] width 419 height 30
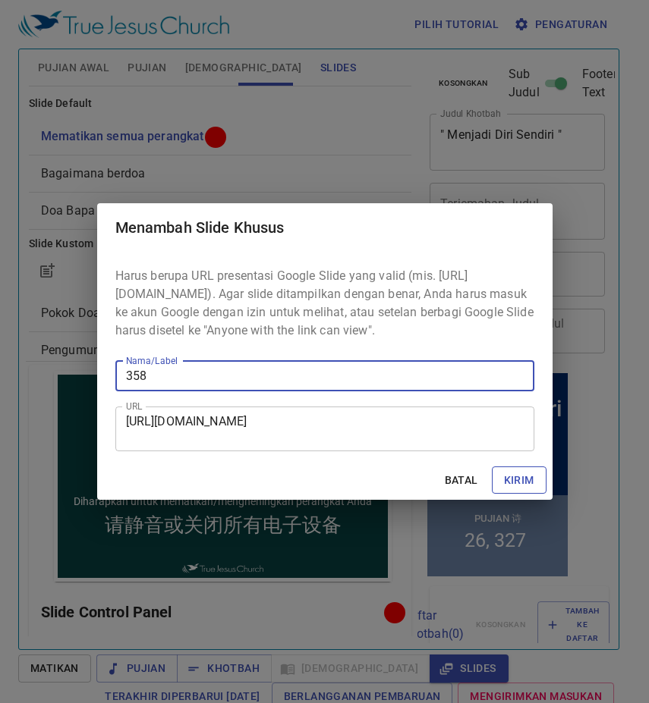
type input "358"
click at [510, 484] on span "Kirim" at bounding box center [519, 480] width 30 height 19
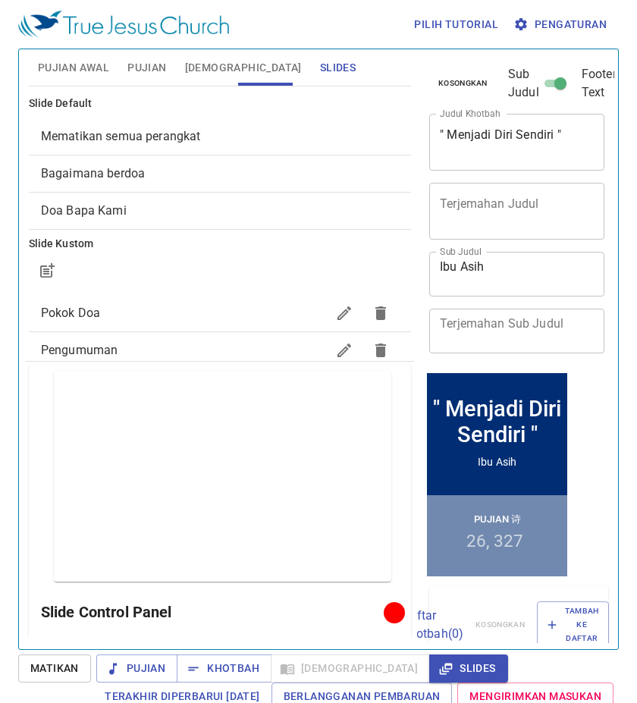
scroll to position [730, 0]
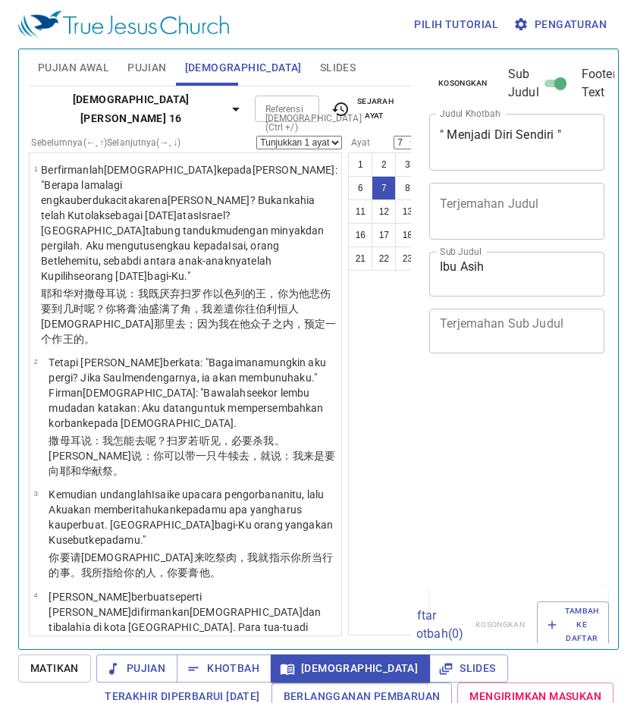
select select "7"
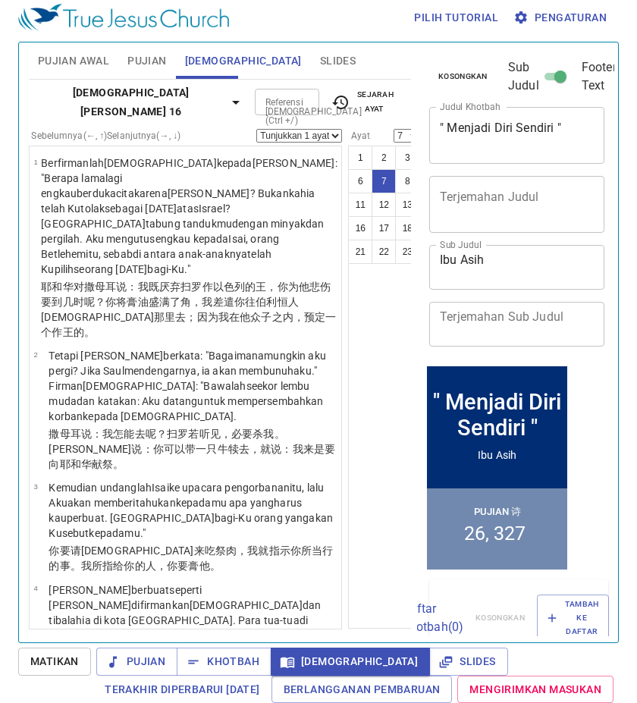
scroll to position [762, 0]
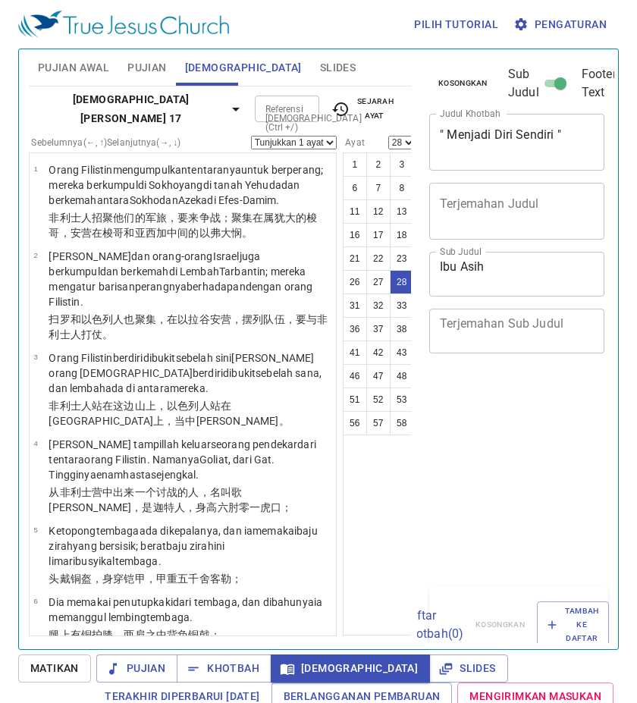
select select "28"
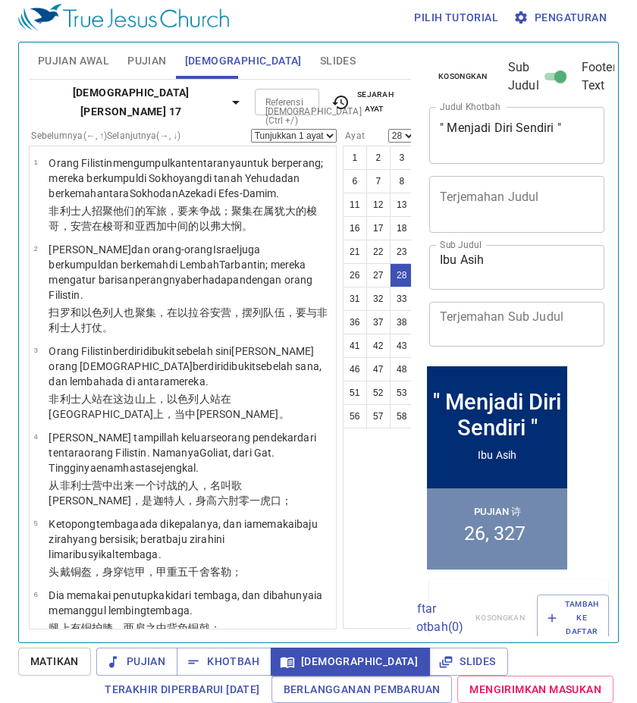
scroll to position [2979, 0]
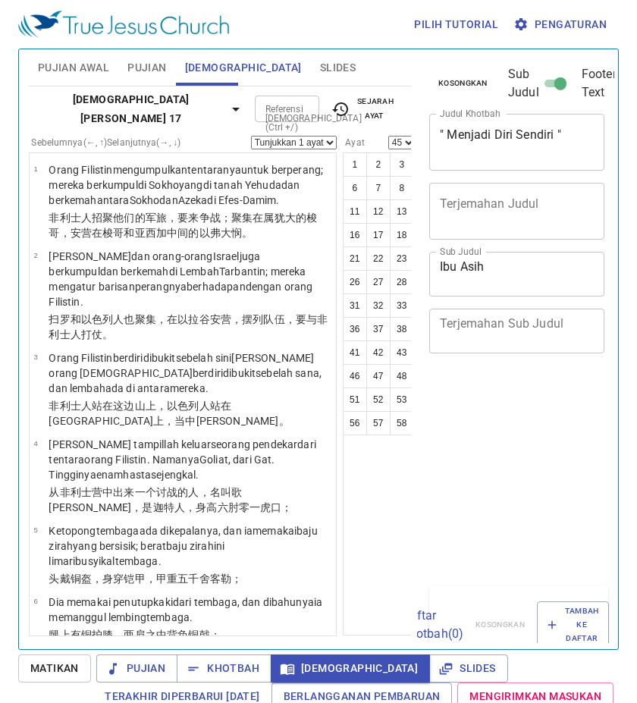
select select "45"
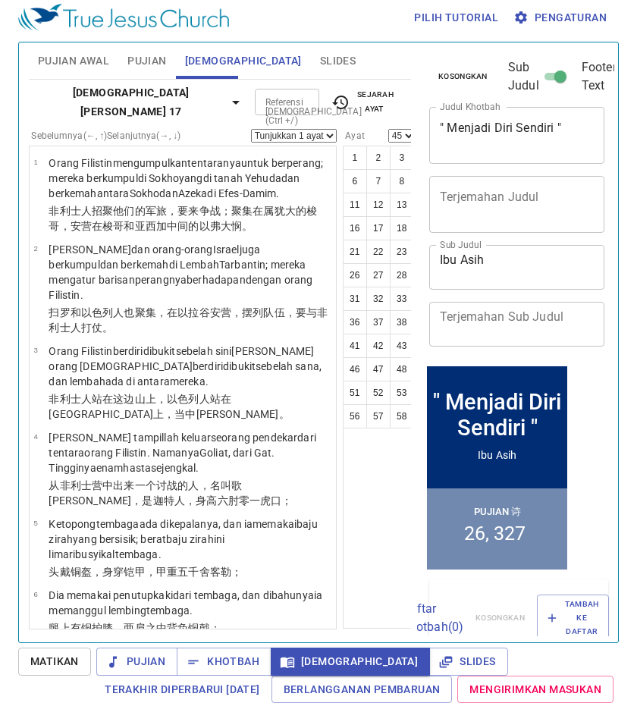
scroll to position [4859, 0]
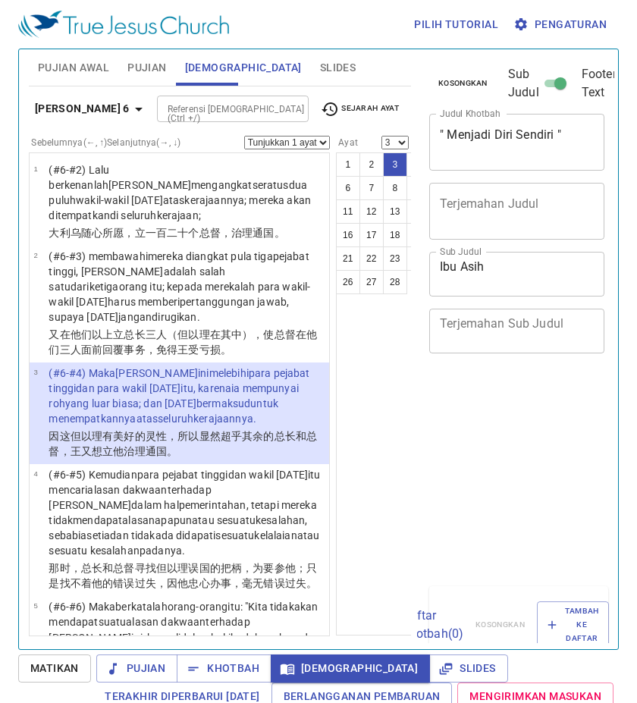
select select "3"
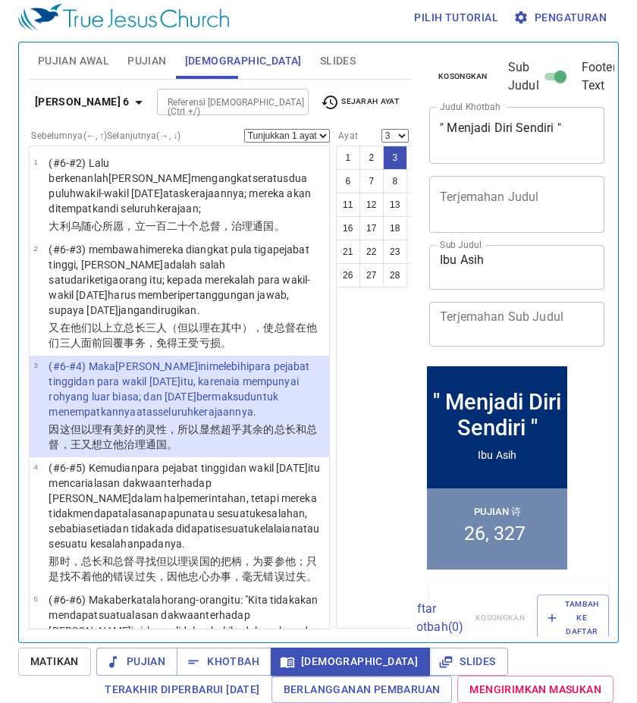
scroll to position [950, 0]
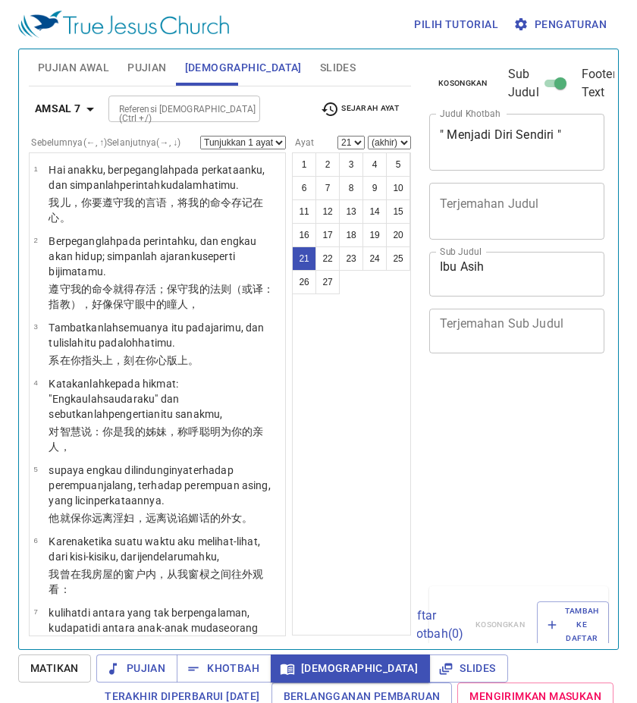
select select "21"
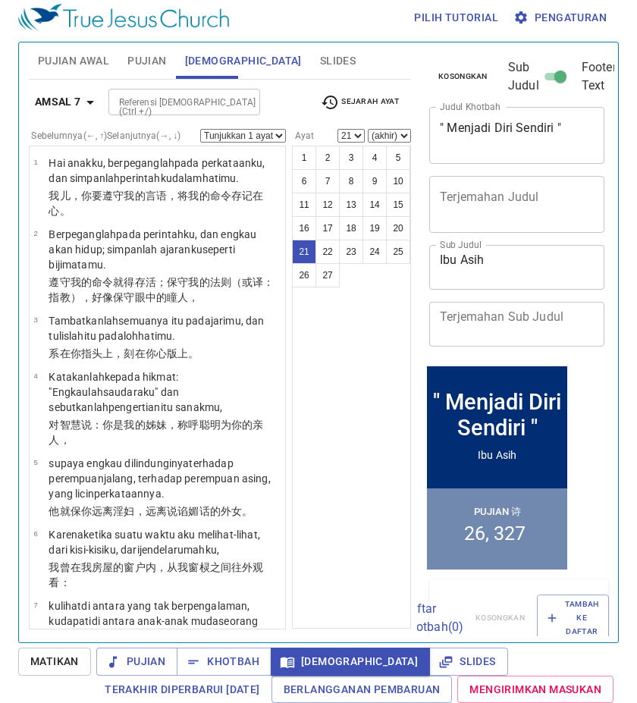
scroll to position [1250, 0]
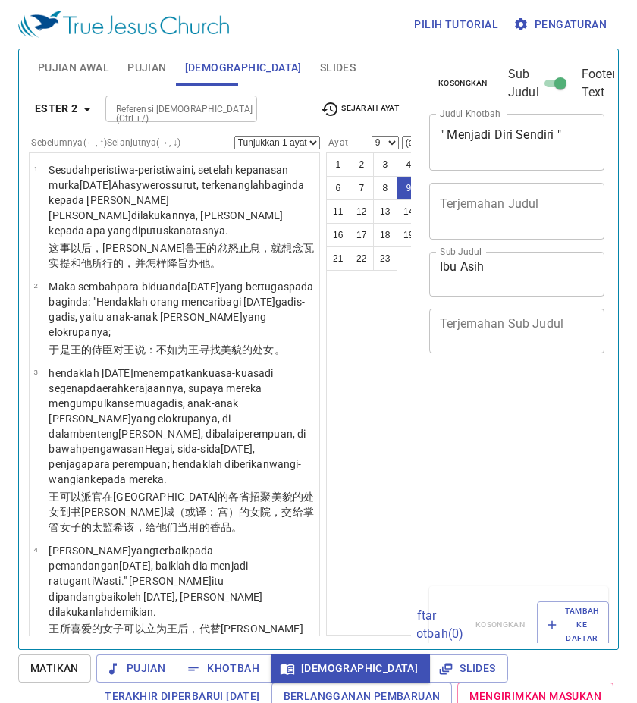
select select "9"
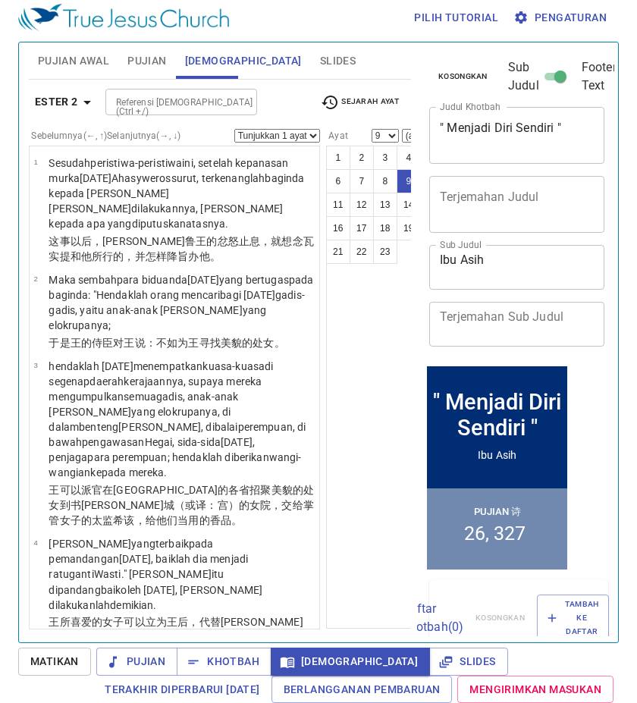
scroll to position [865, 0]
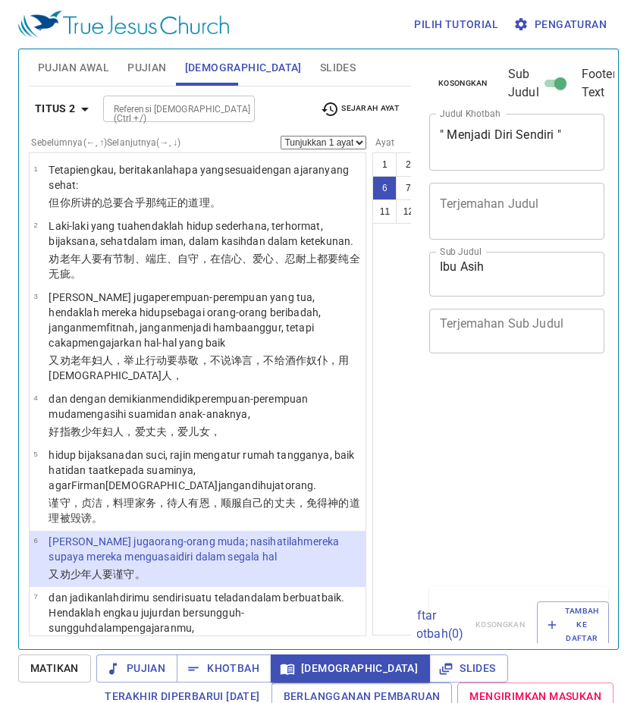
select select "6"
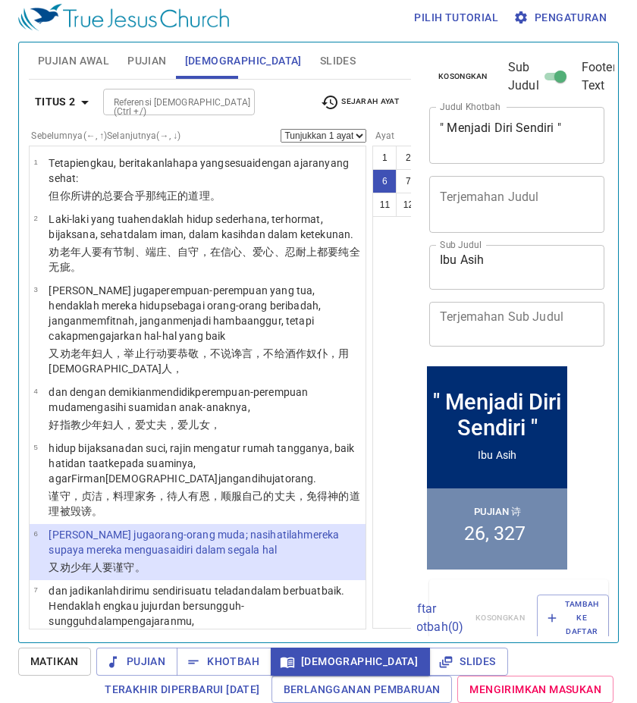
scroll to position [233, 0]
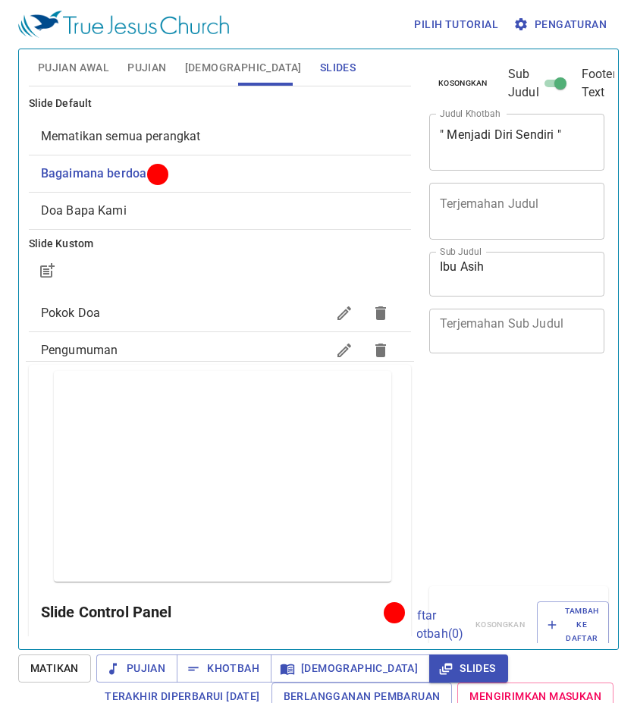
scroll to position [7, 0]
